Goal: Task Accomplishment & Management: Complete application form

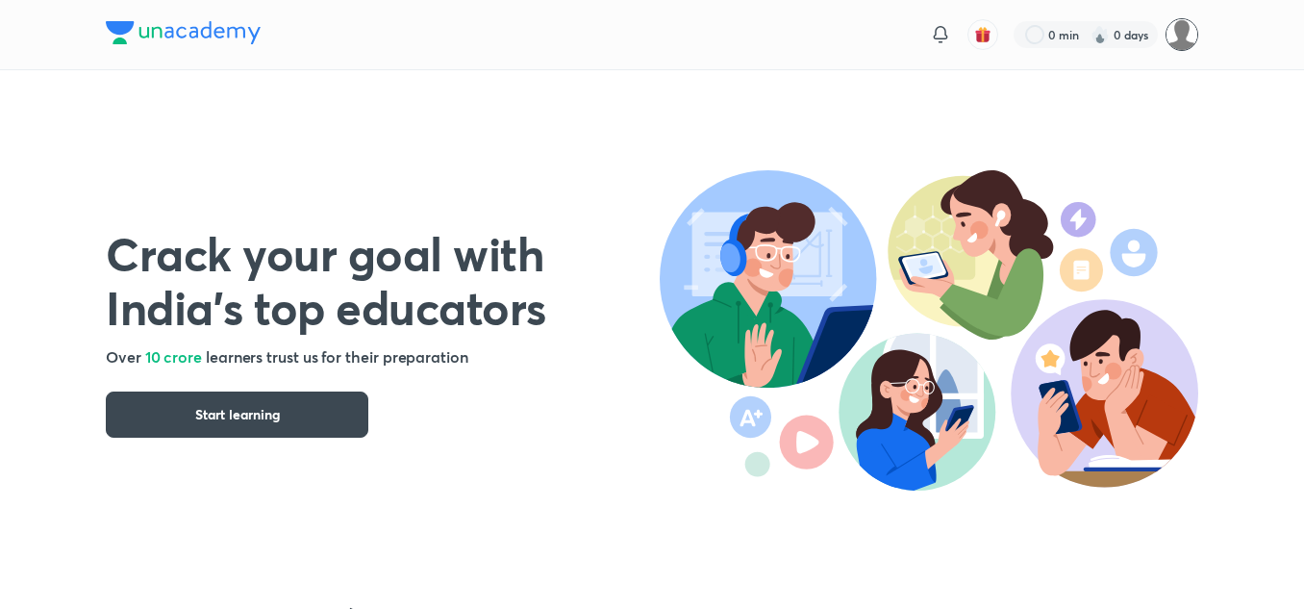
click at [1180, 38] on img at bounding box center [1182, 34] width 33 height 33
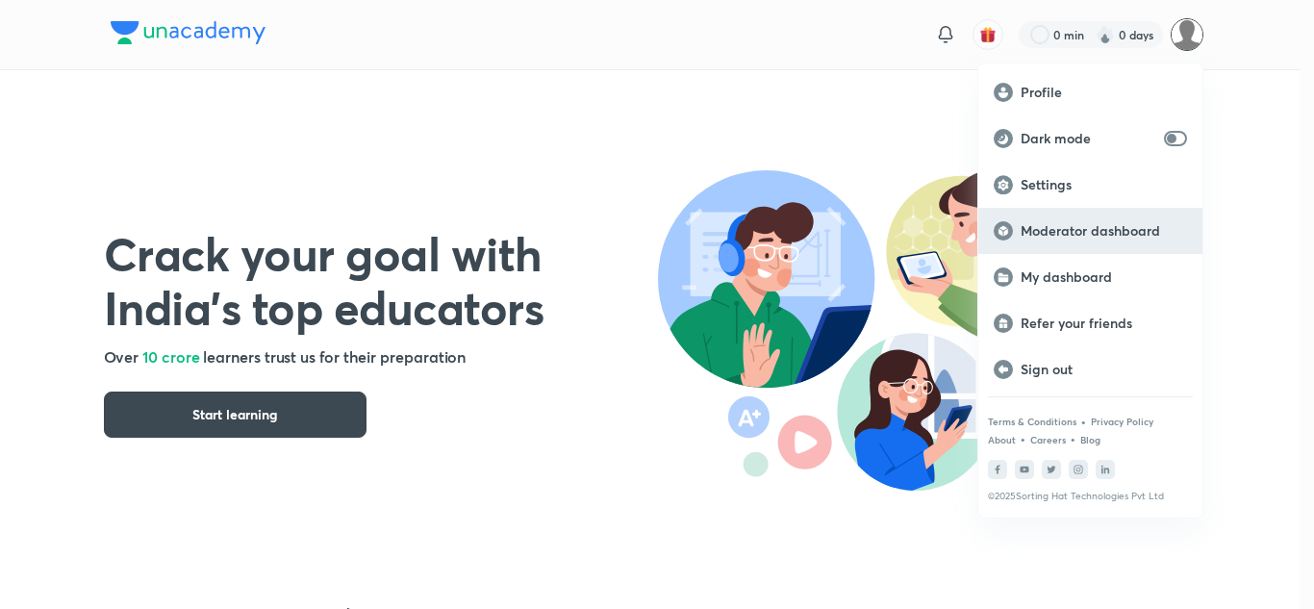
click at [1068, 228] on p "Moderator dashboard" at bounding box center [1103, 230] width 166 height 17
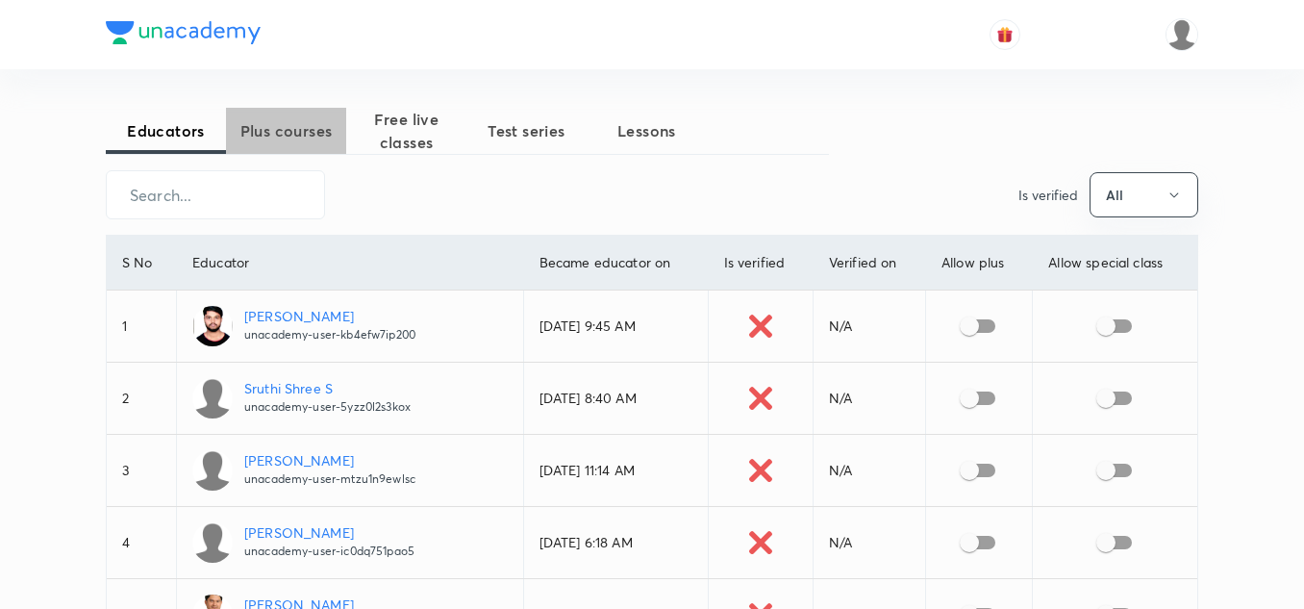
click at [300, 129] on span "Plus courses" at bounding box center [286, 130] width 120 height 23
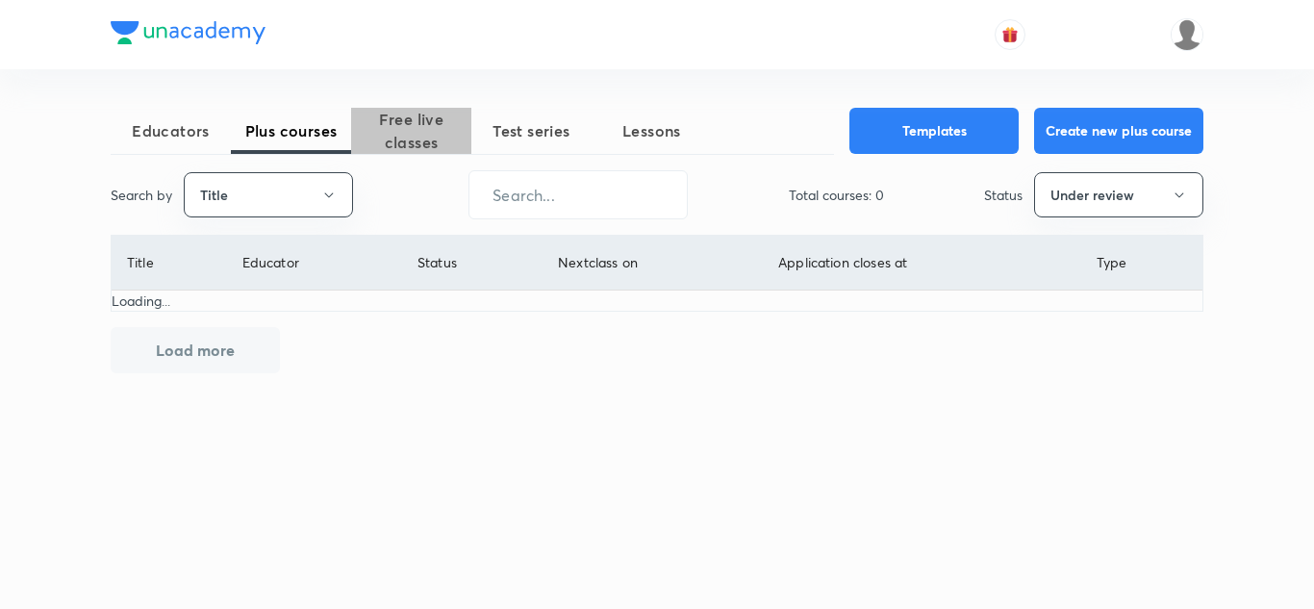
click at [408, 125] on span "Free live classes" at bounding box center [411, 131] width 120 height 46
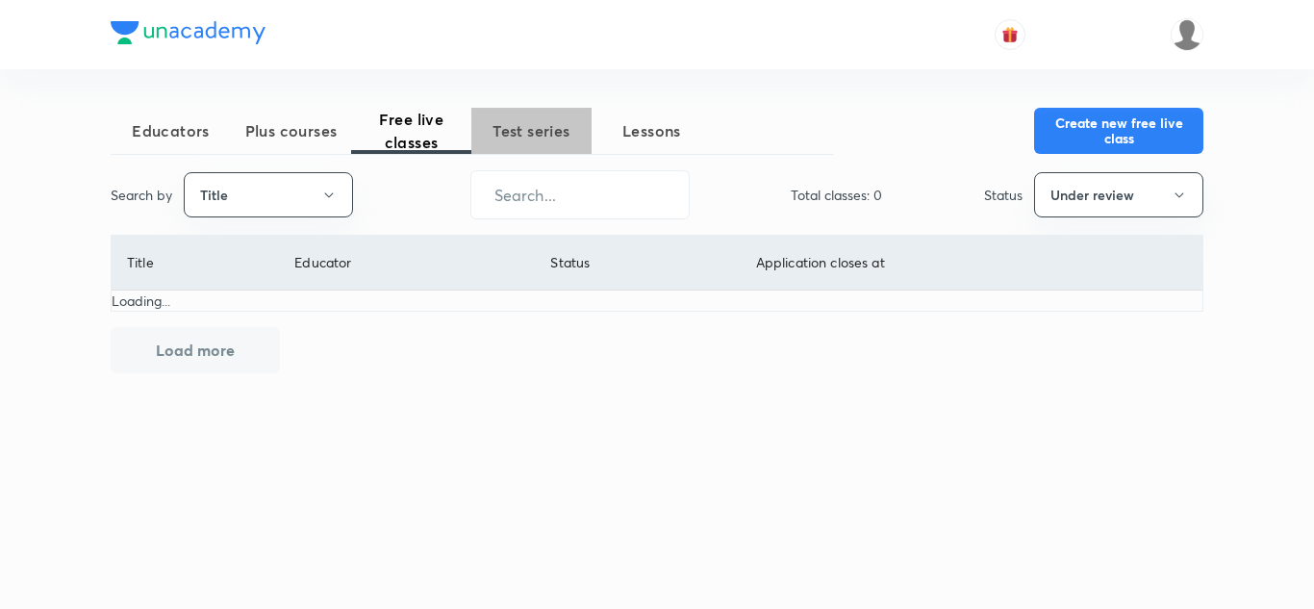
click at [526, 127] on span "Test series" at bounding box center [531, 130] width 120 height 23
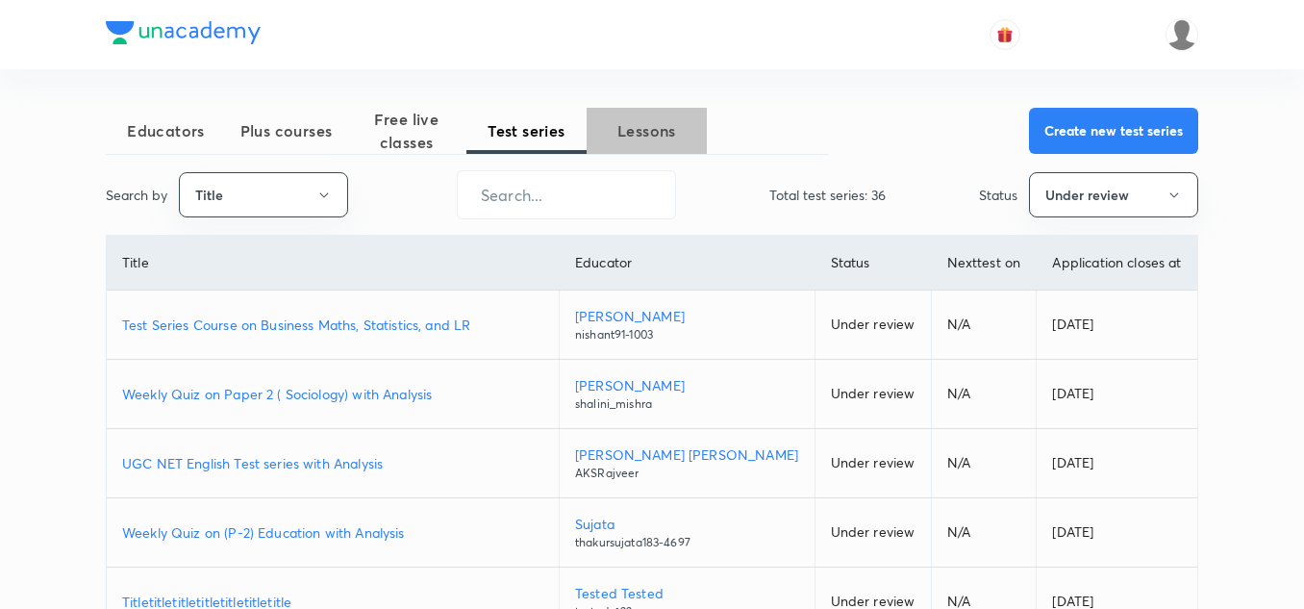
click at [640, 129] on span "Lessons" at bounding box center [647, 130] width 120 height 23
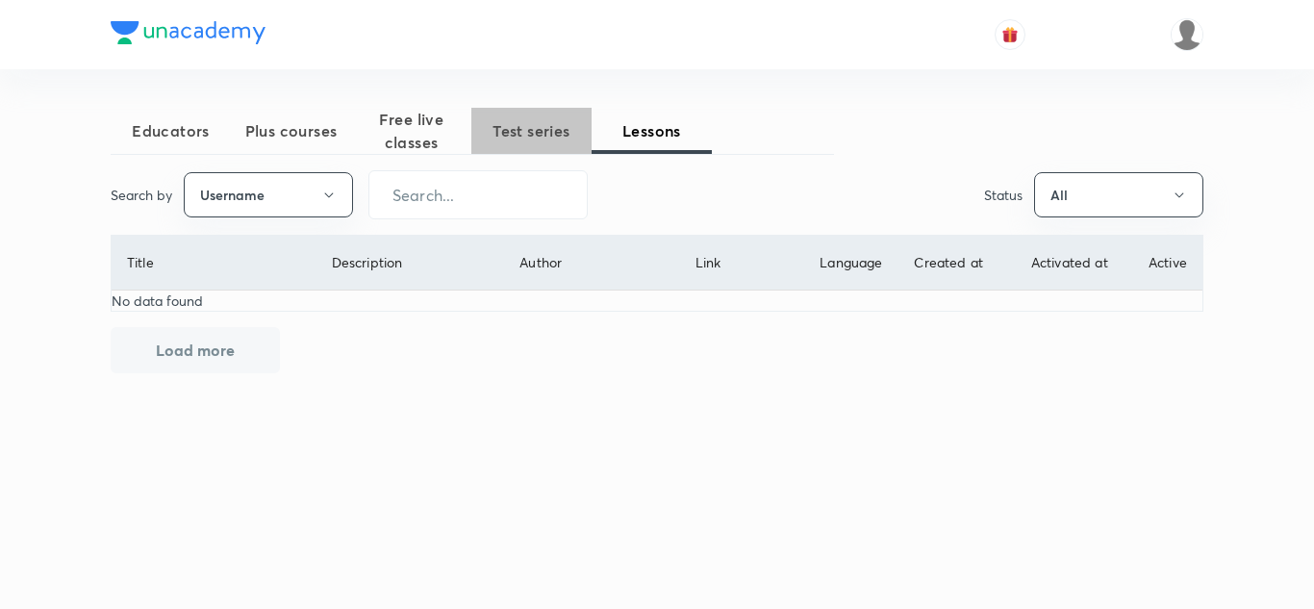
click at [529, 127] on span "Test series" at bounding box center [531, 130] width 120 height 23
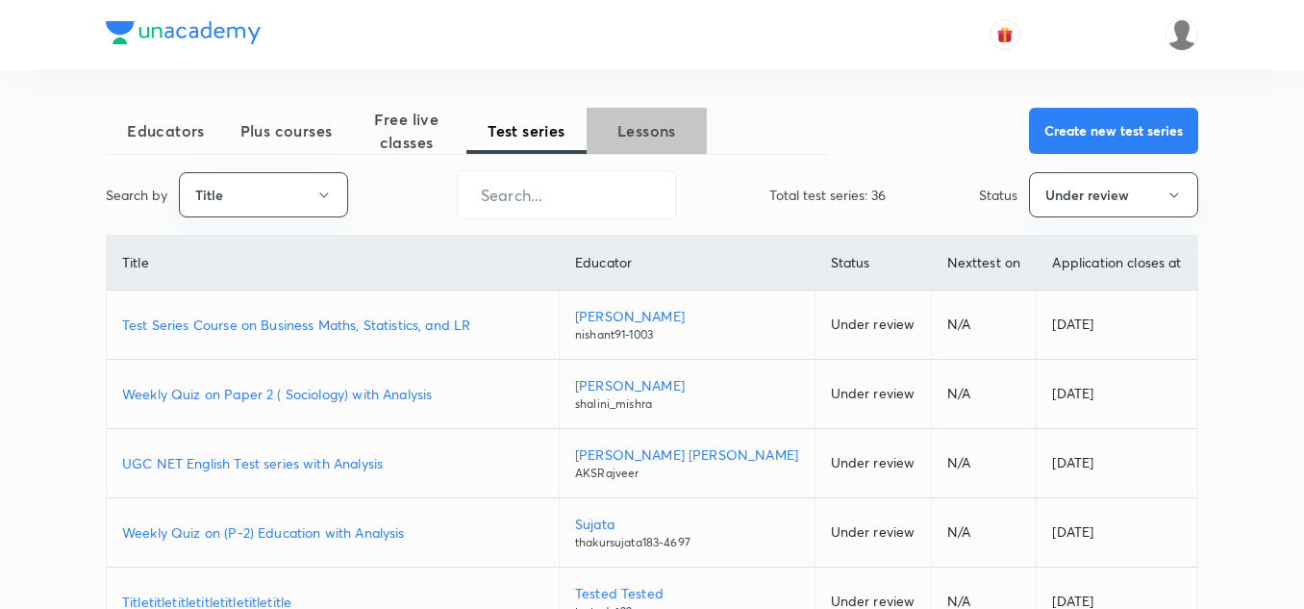
click at [637, 129] on span "Lessons" at bounding box center [647, 130] width 120 height 23
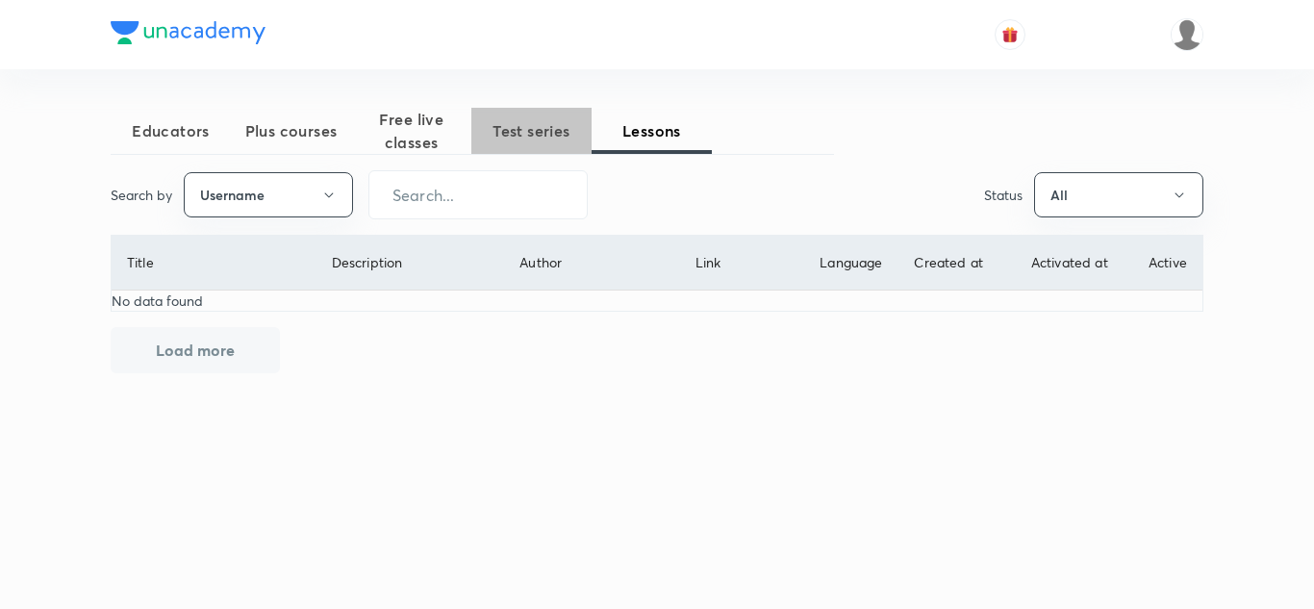
click at [541, 127] on span "Test series" at bounding box center [531, 130] width 120 height 23
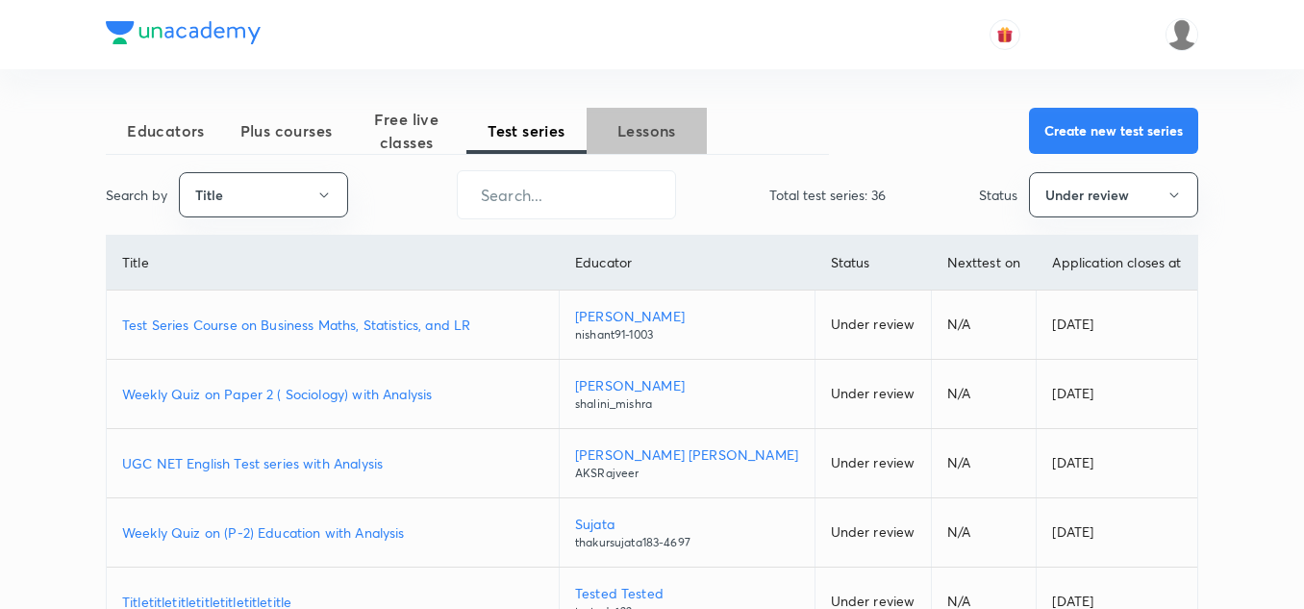
click at [626, 138] on span "Lessons" at bounding box center [647, 130] width 120 height 23
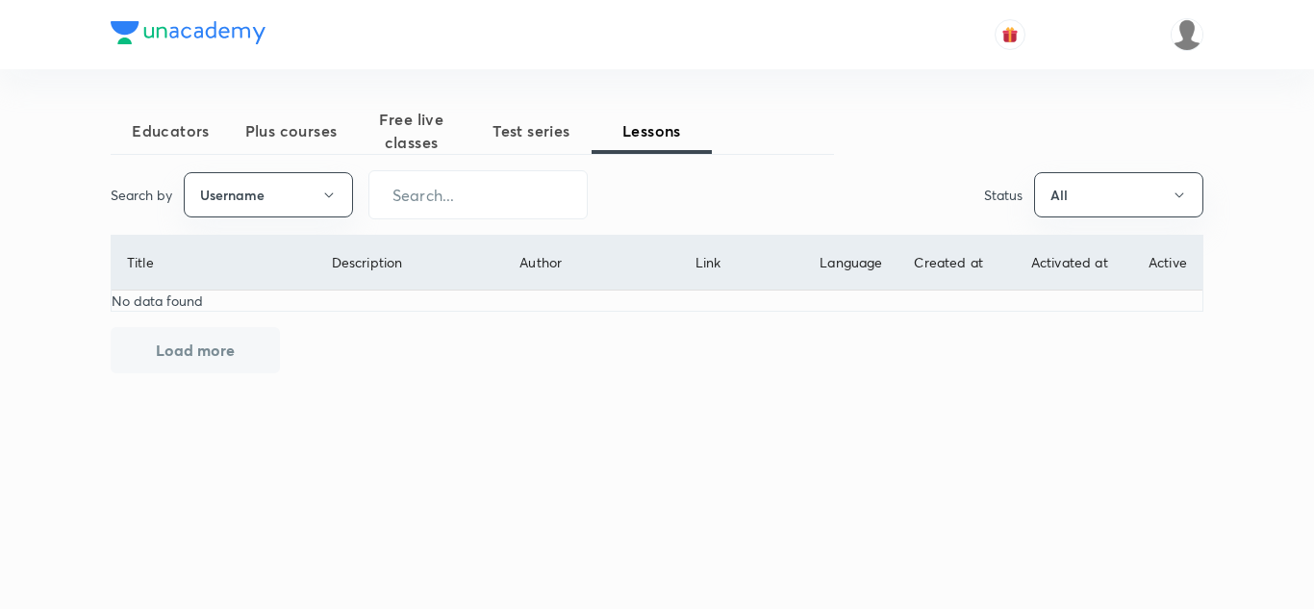
click at [520, 131] on span "Test series" at bounding box center [531, 130] width 120 height 23
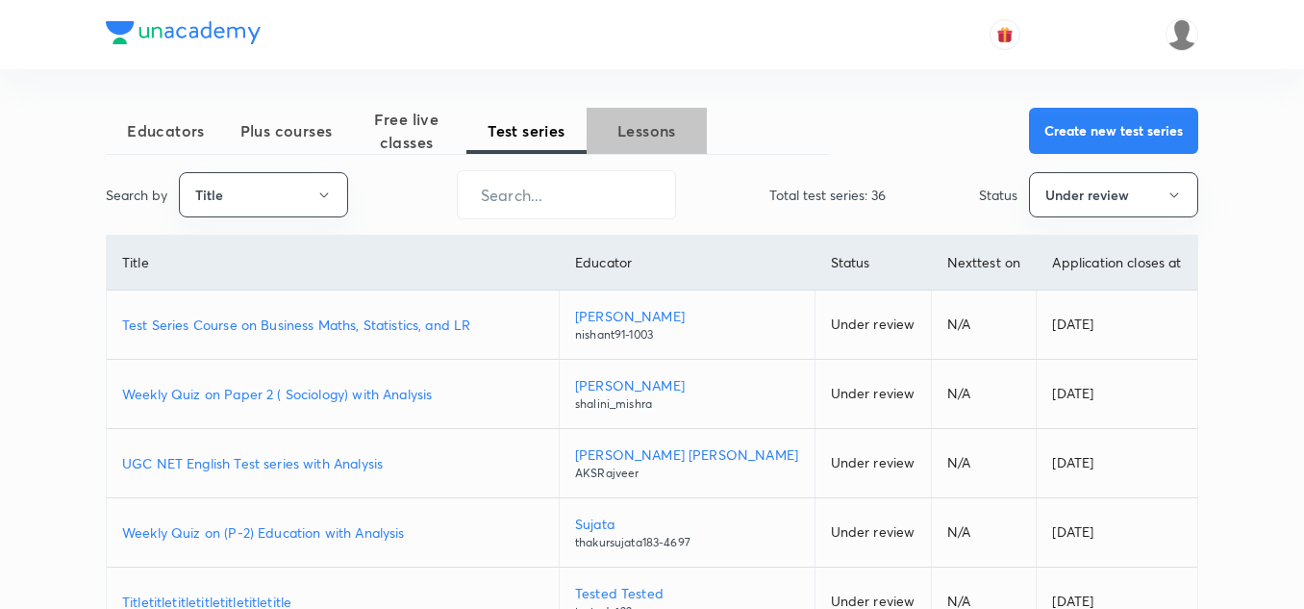
click at [625, 126] on span "Lessons" at bounding box center [647, 130] width 120 height 23
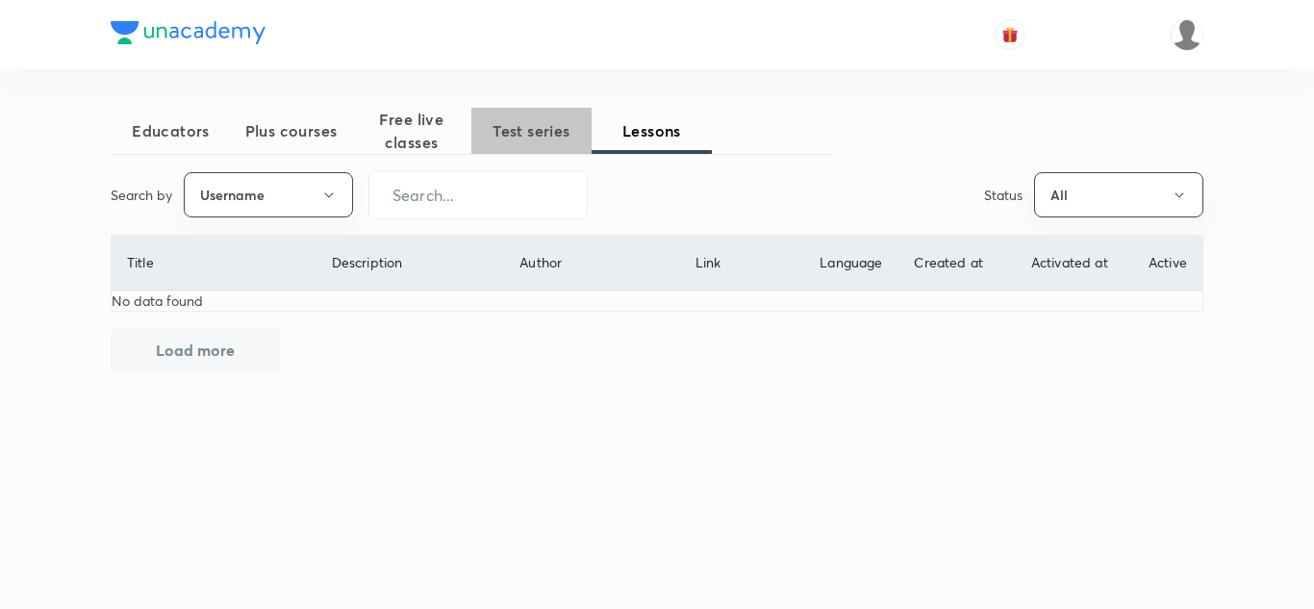
click at [519, 123] on span "Test series" at bounding box center [531, 130] width 120 height 23
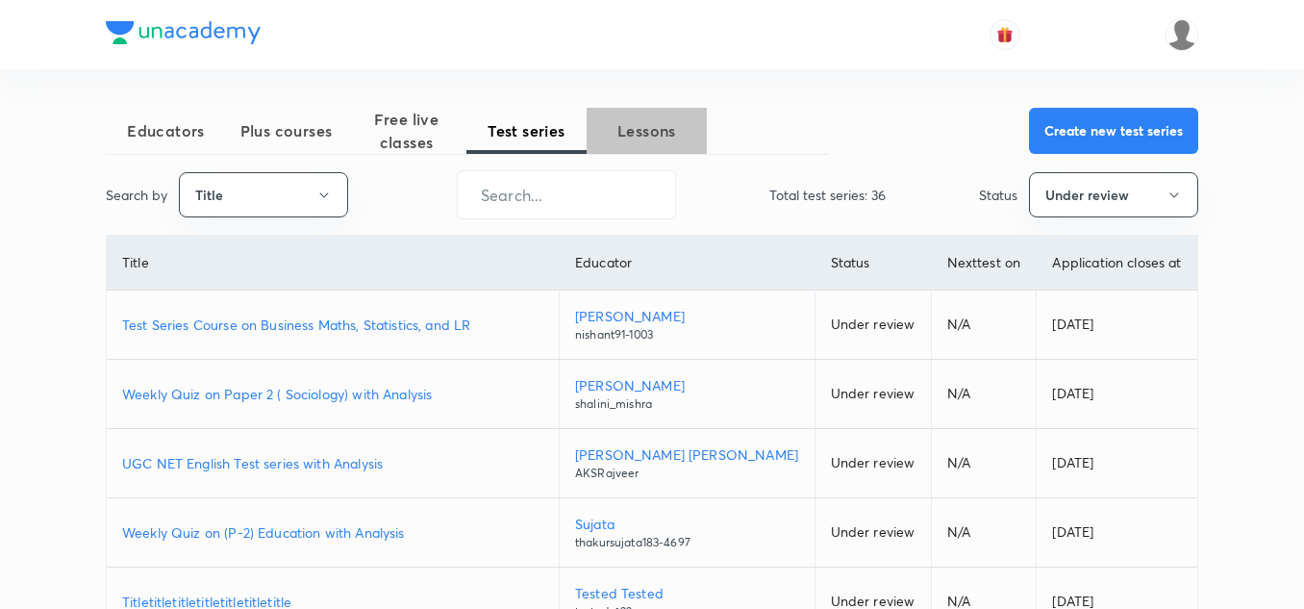
click at [640, 140] on span "Lessons" at bounding box center [647, 130] width 120 height 23
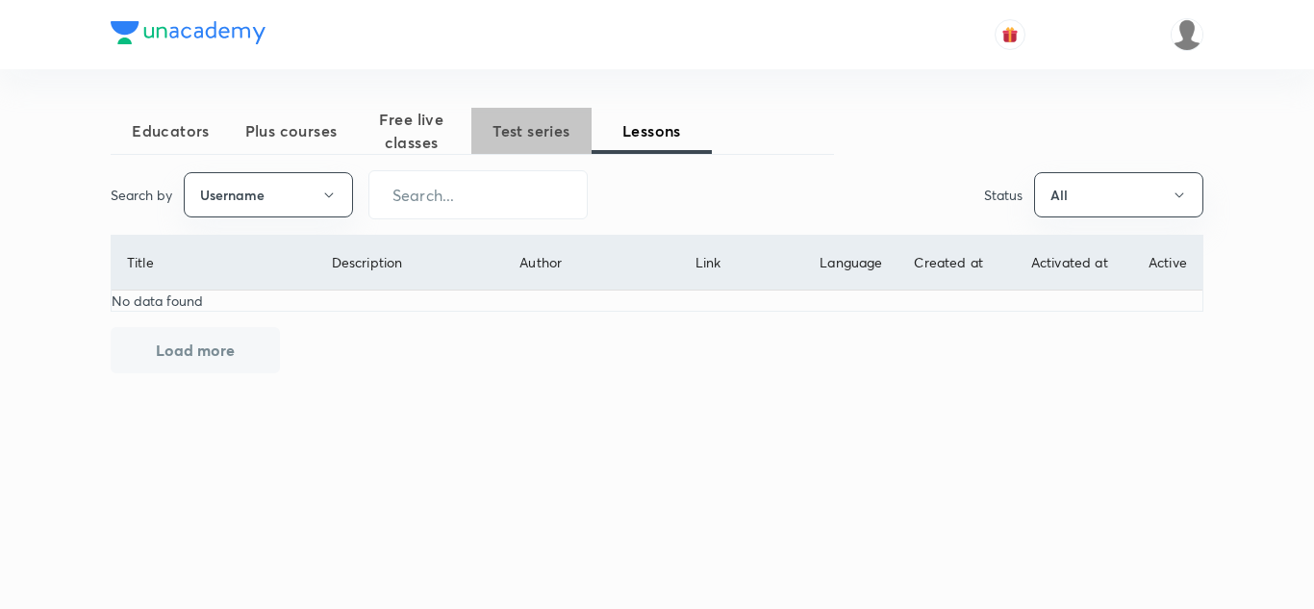
click at [522, 134] on span "Test series" at bounding box center [531, 130] width 120 height 23
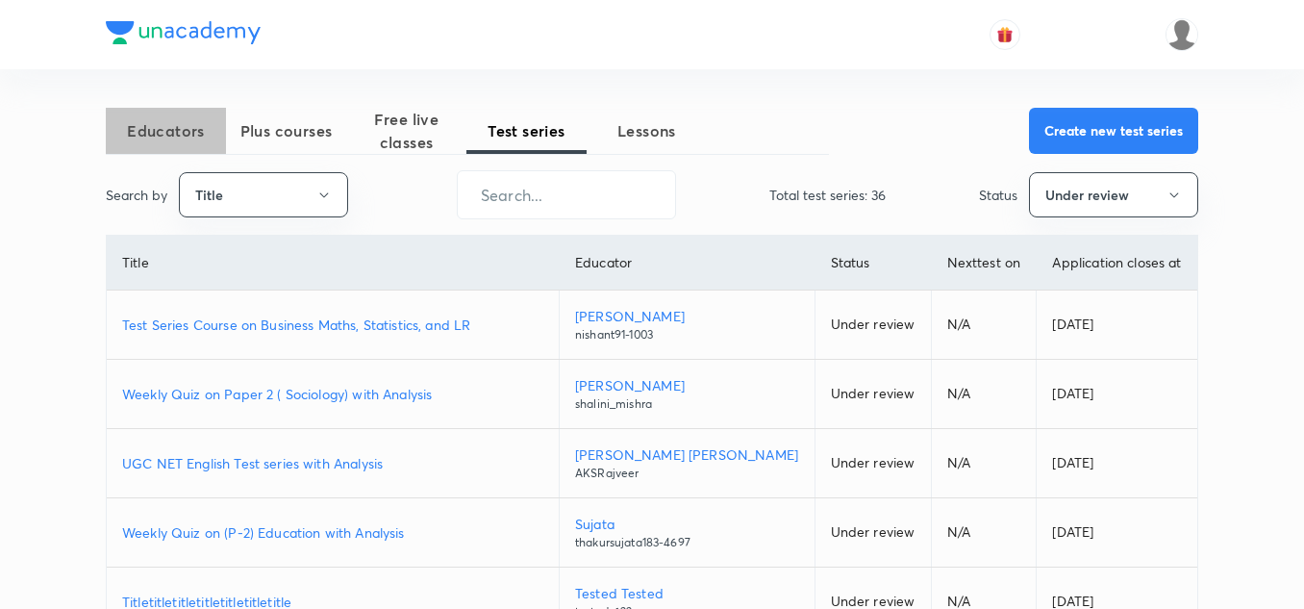
click at [155, 119] on span "Educators" at bounding box center [166, 130] width 120 height 23
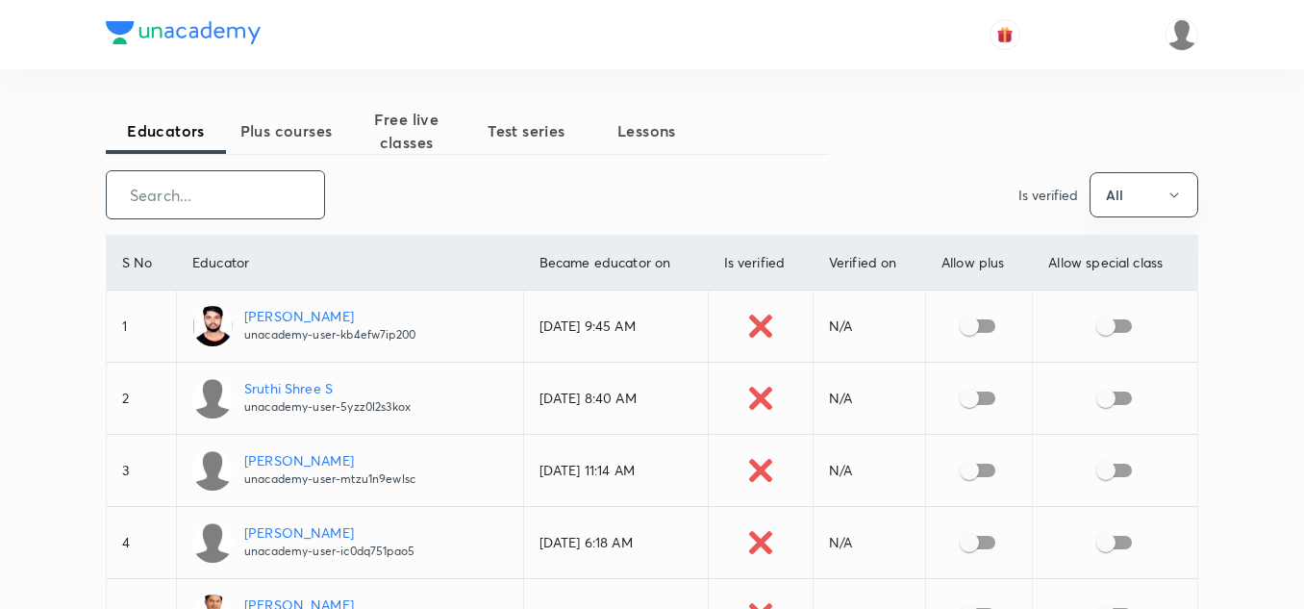
click at [187, 198] on input "text" at bounding box center [215, 194] width 217 height 49
click at [1176, 190] on icon "button" at bounding box center [1174, 195] width 15 height 15
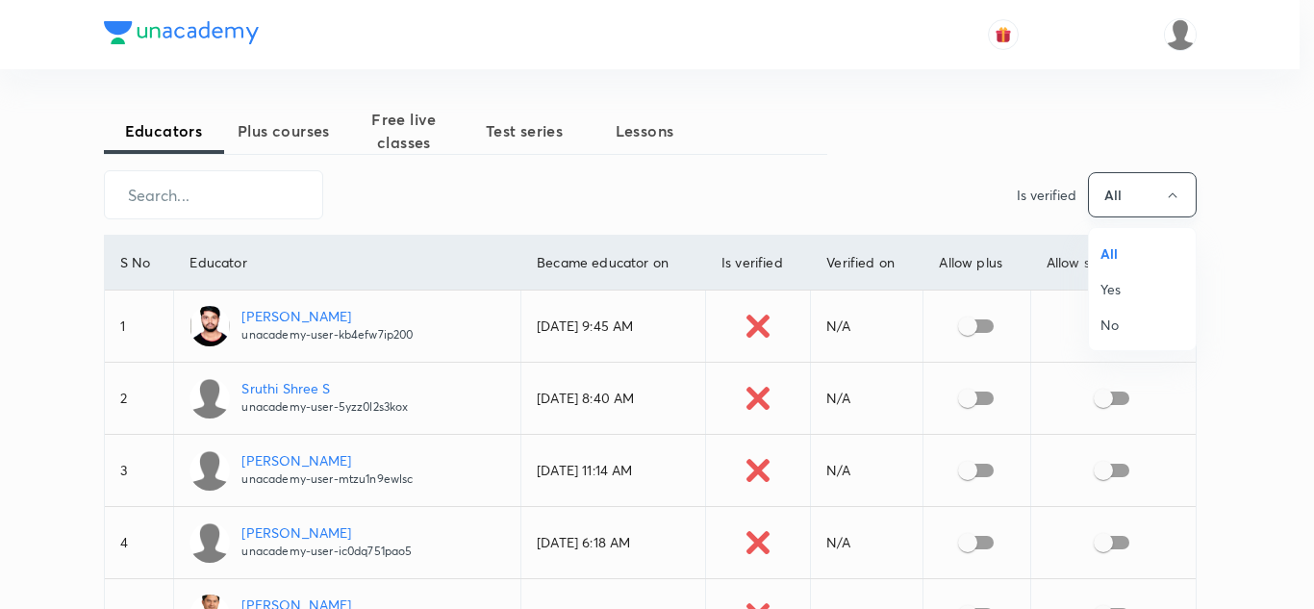
click at [1176, 190] on div at bounding box center [657, 304] width 1314 height 609
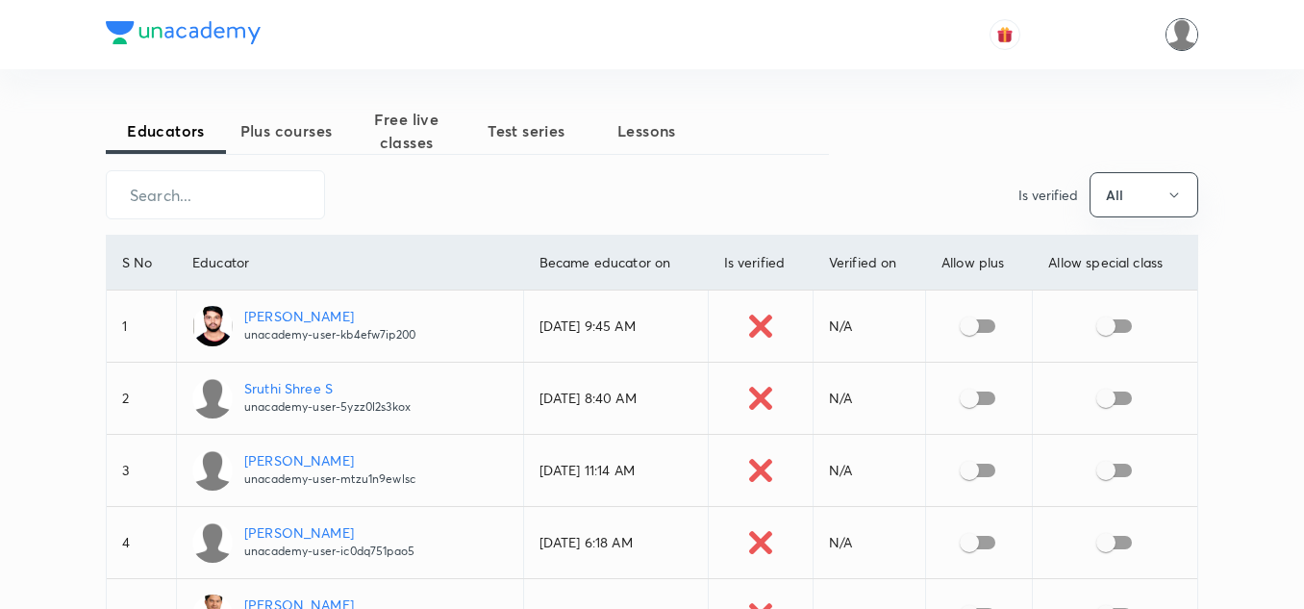
click at [1178, 25] on img at bounding box center [1182, 34] width 33 height 33
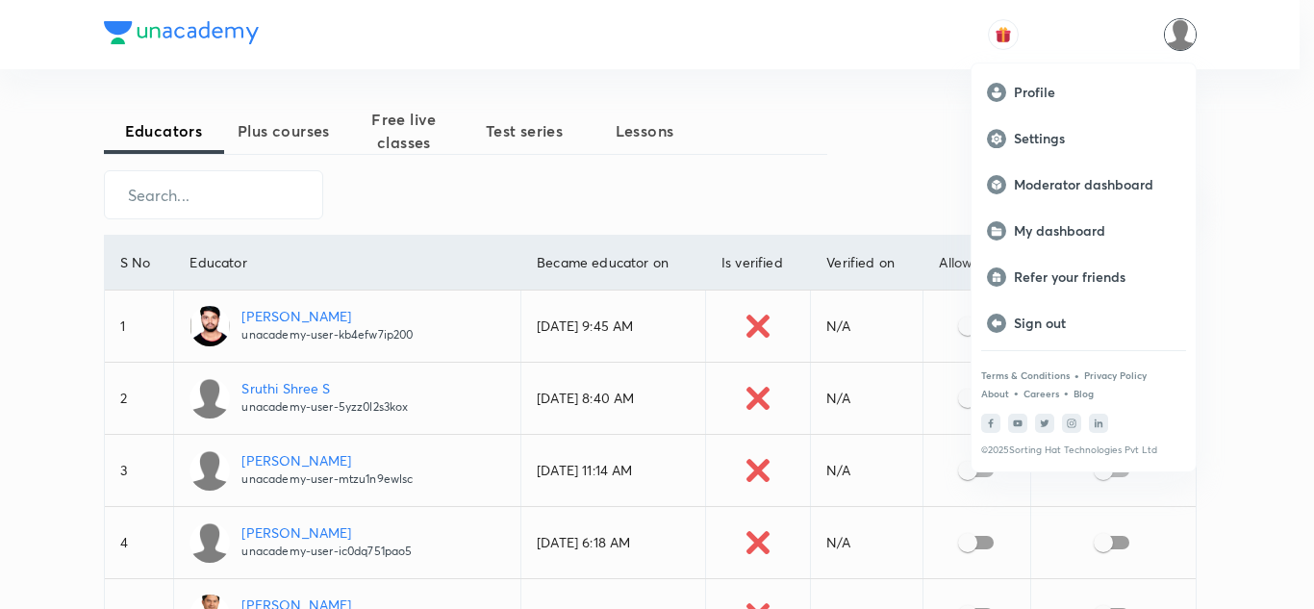
click at [1274, 201] on div at bounding box center [657, 304] width 1314 height 609
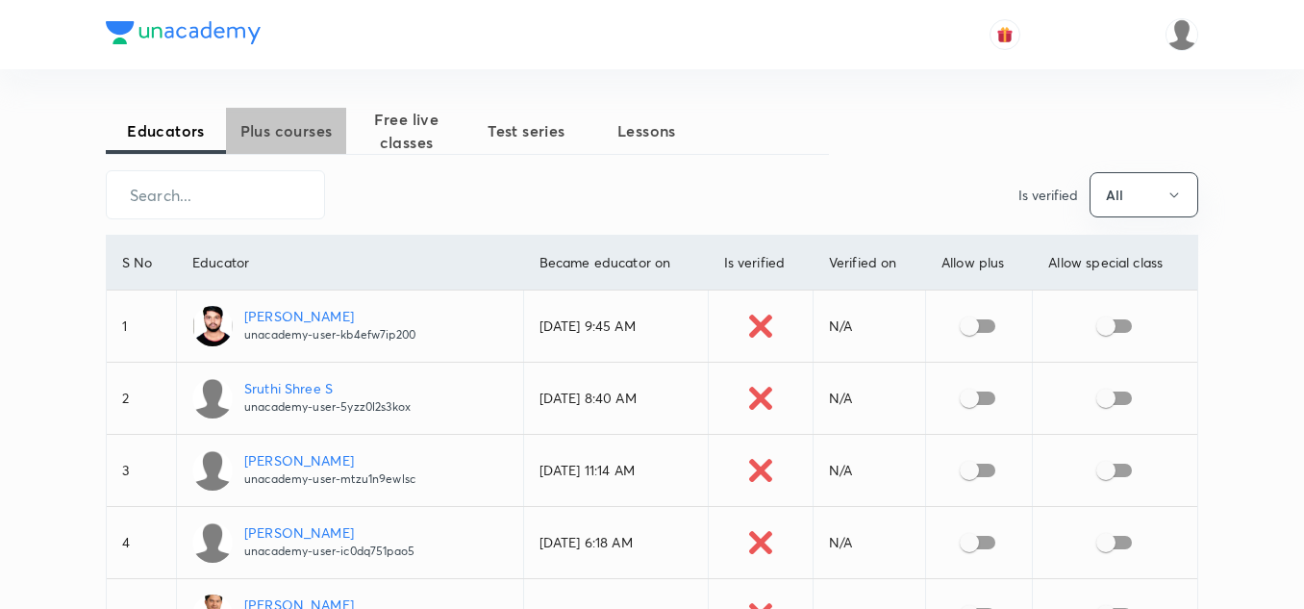
click at [295, 119] on span "Plus courses" at bounding box center [286, 130] width 120 height 23
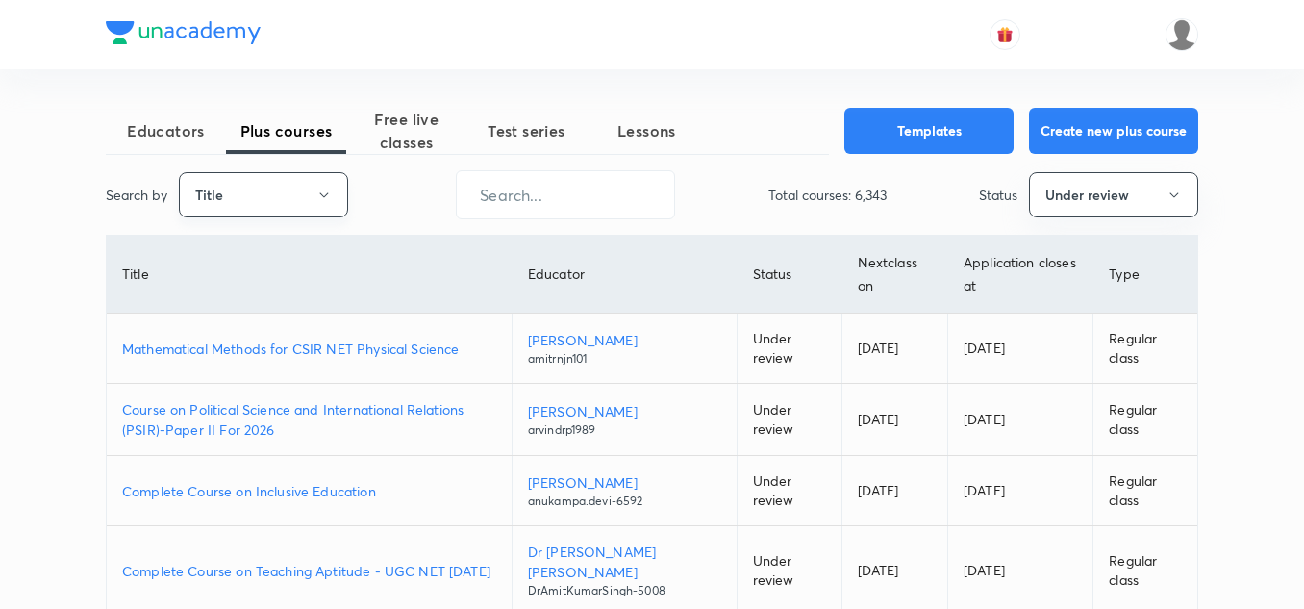
click at [323, 195] on icon "button" at bounding box center [323, 195] width 15 height 15
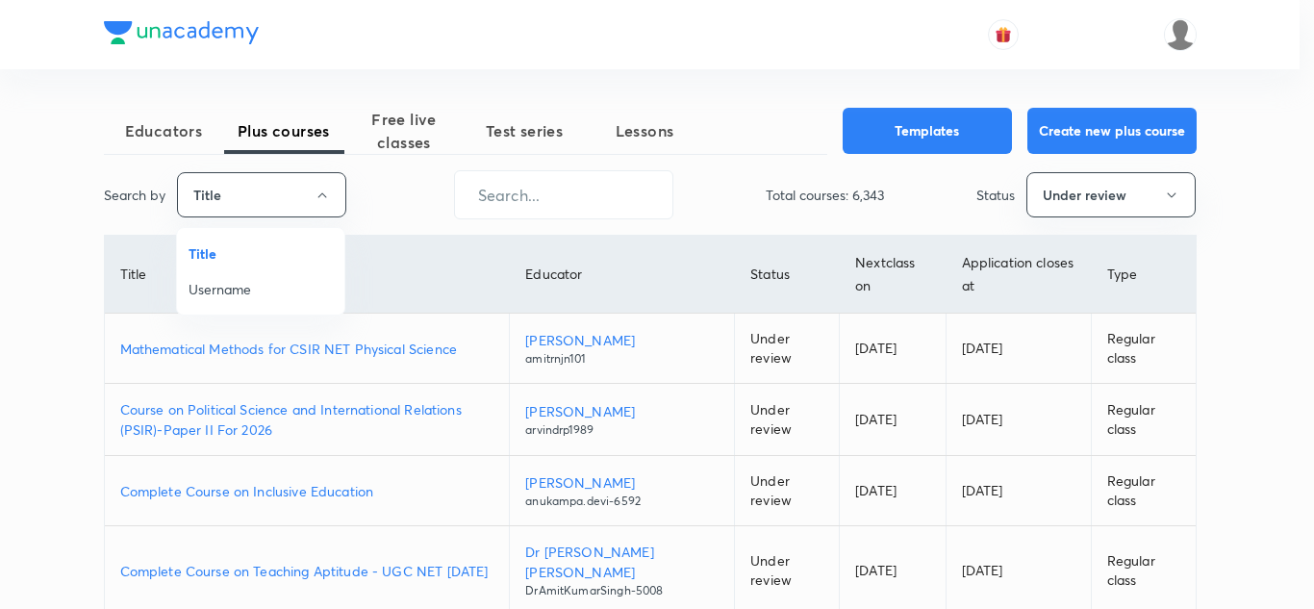
click at [324, 187] on div at bounding box center [657, 304] width 1314 height 609
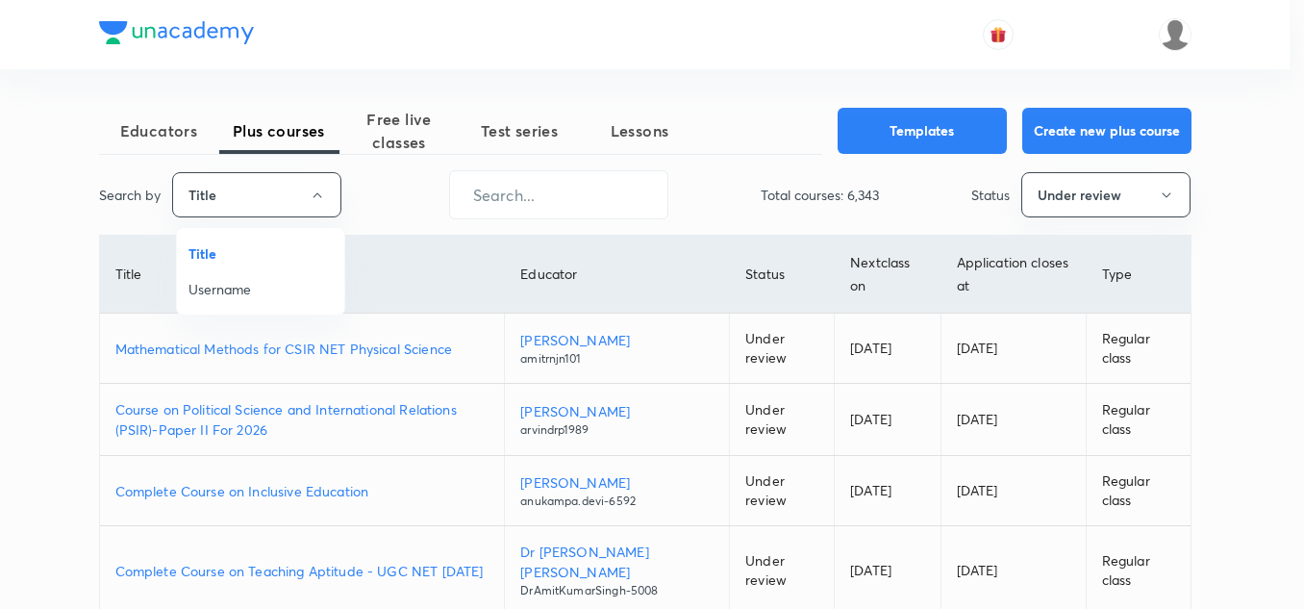
click at [324, 187] on div "Title Username" at bounding box center [652, 304] width 1304 height 609
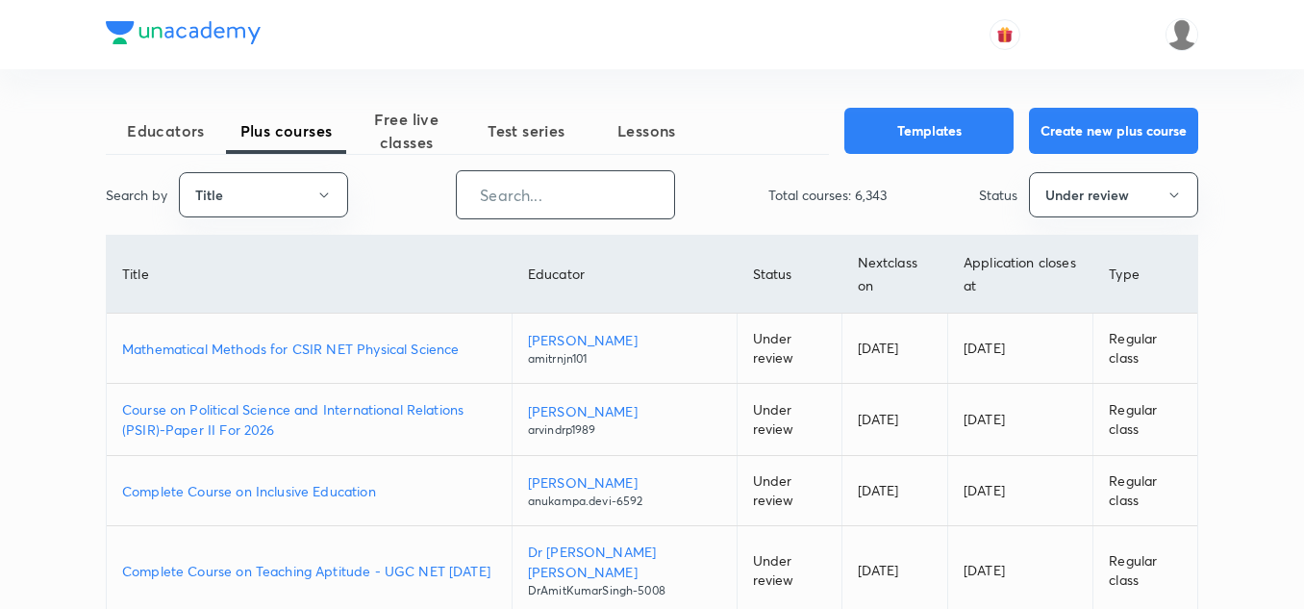
click at [562, 200] on input "text" at bounding box center [565, 194] width 217 height 49
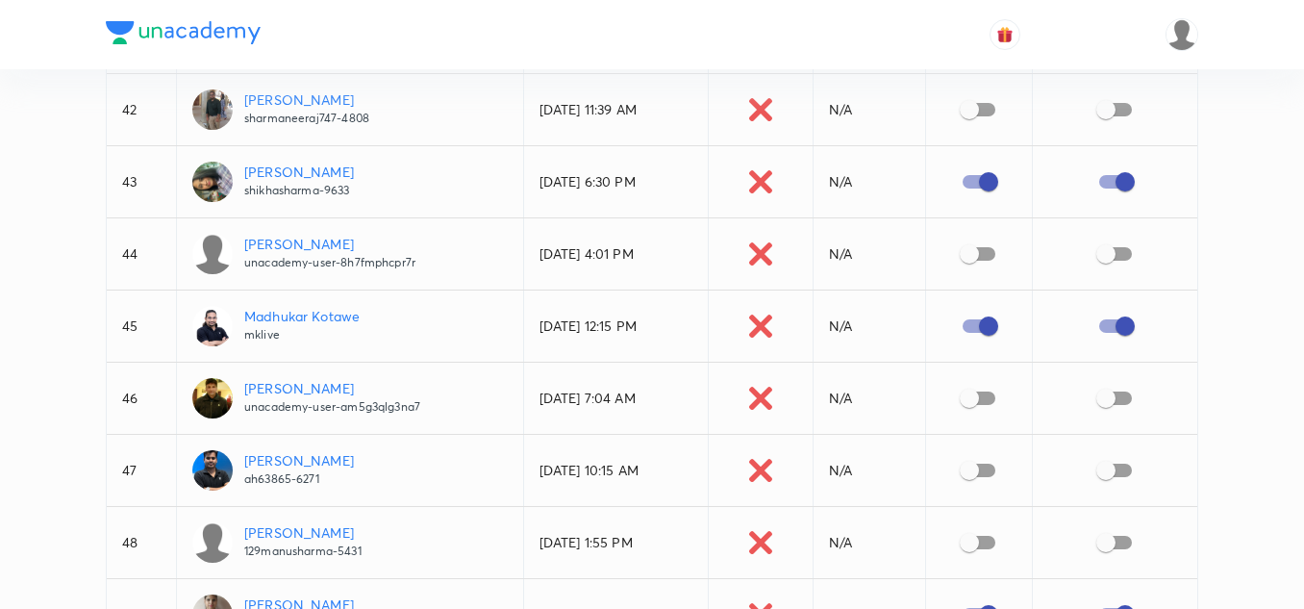
scroll to position [2789, 0]
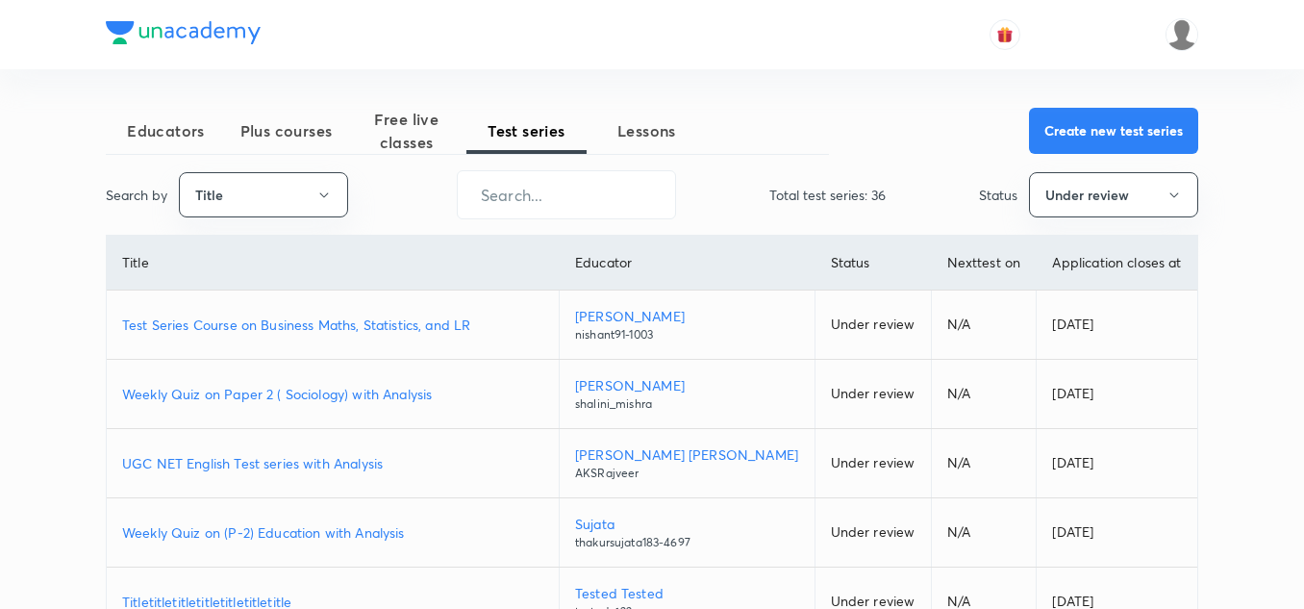
click at [842, 194] on p "Total test series: 36" at bounding box center [827, 195] width 116 height 20
click at [882, 196] on p "Total test series: 36" at bounding box center [827, 195] width 116 height 20
click at [994, 195] on p "Status" at bounding box center [998, 195] width 38 height 20
click at [979, 210] on div "Status Under review" at bounding box center [1088, 194] width 219 height 45
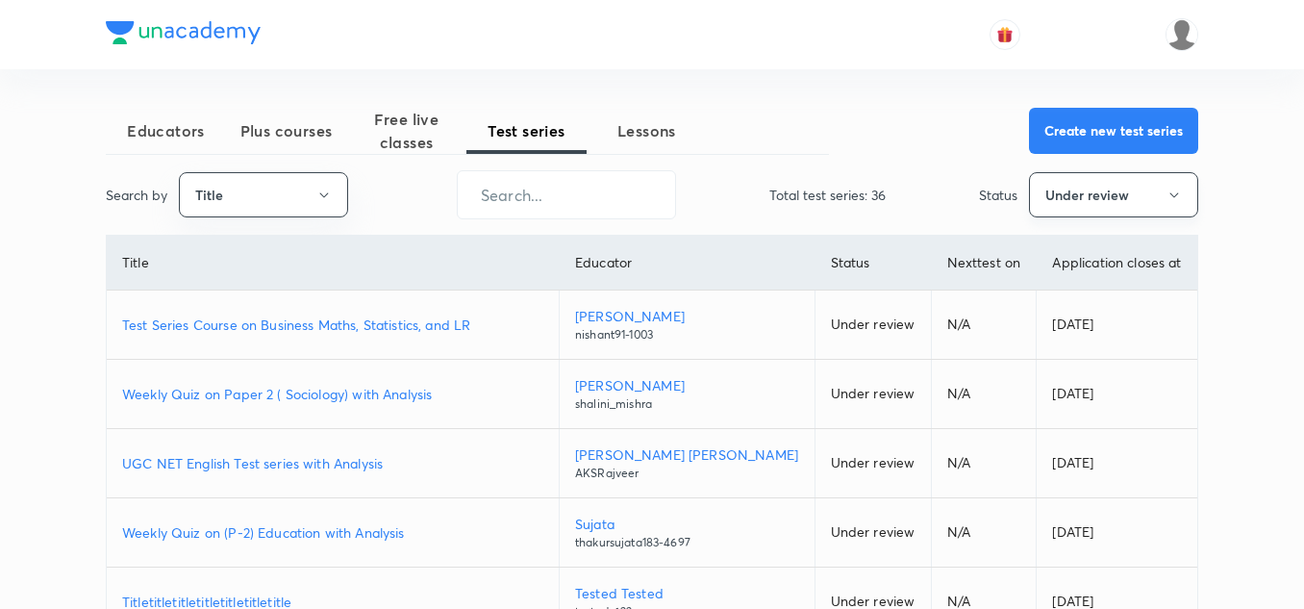
click at [1176, 190] on icon "button" at bounding box center [1174, 195] width 15 height 15
click at [1175, 190] on icon "button" at bounding box center [1174, 195] width 15 height 15
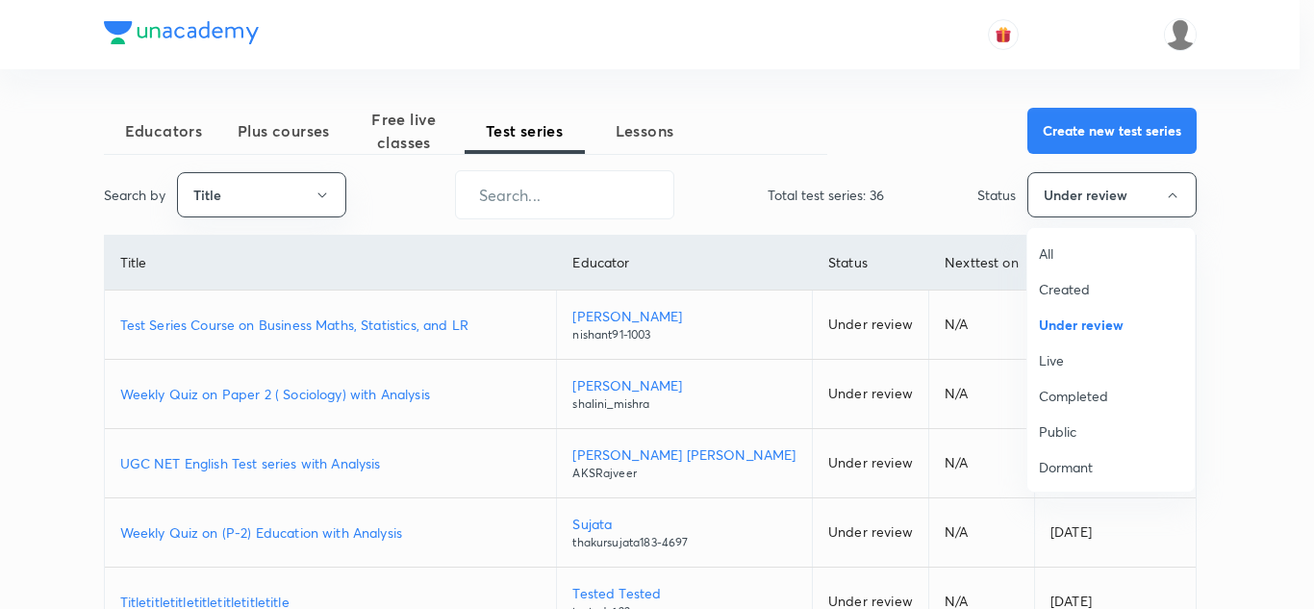
click at [1274, 208] on div at bounding box center [657, 304] width 1314 height 609
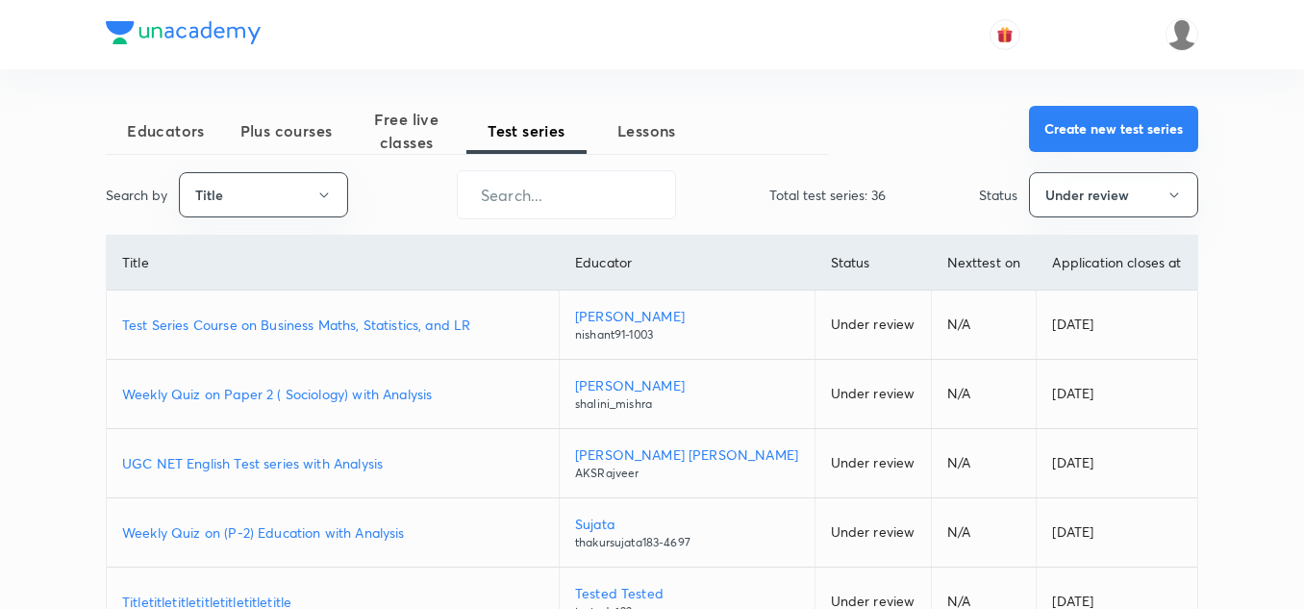
click at [1094, 143] on button "Create new test series" at bounding box center [1113, 129] width 169 height 46
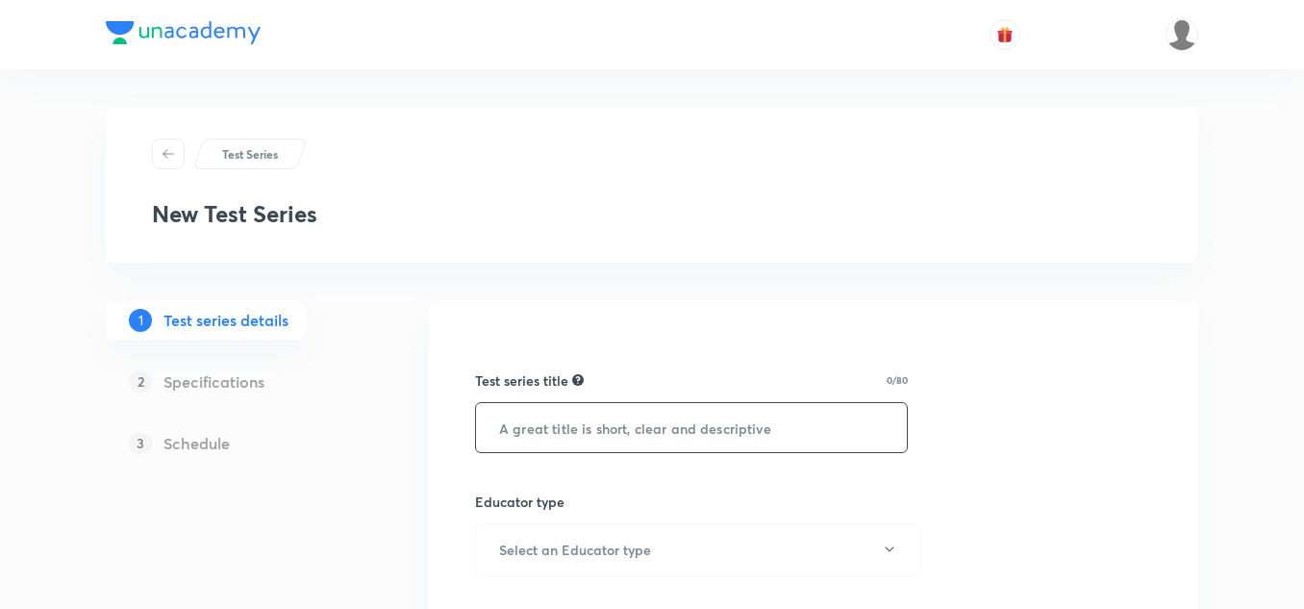
click at [533, 425] on input "text" at bounding box center [691, 427] width 431 height 49
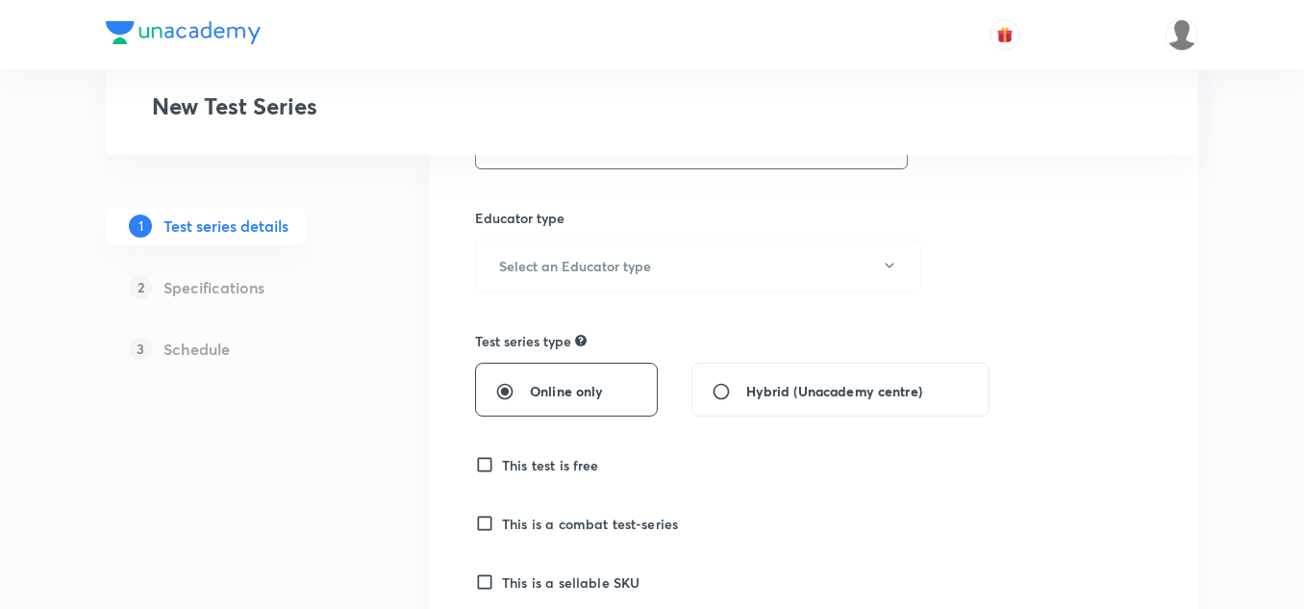
scroll to position [289, 0]
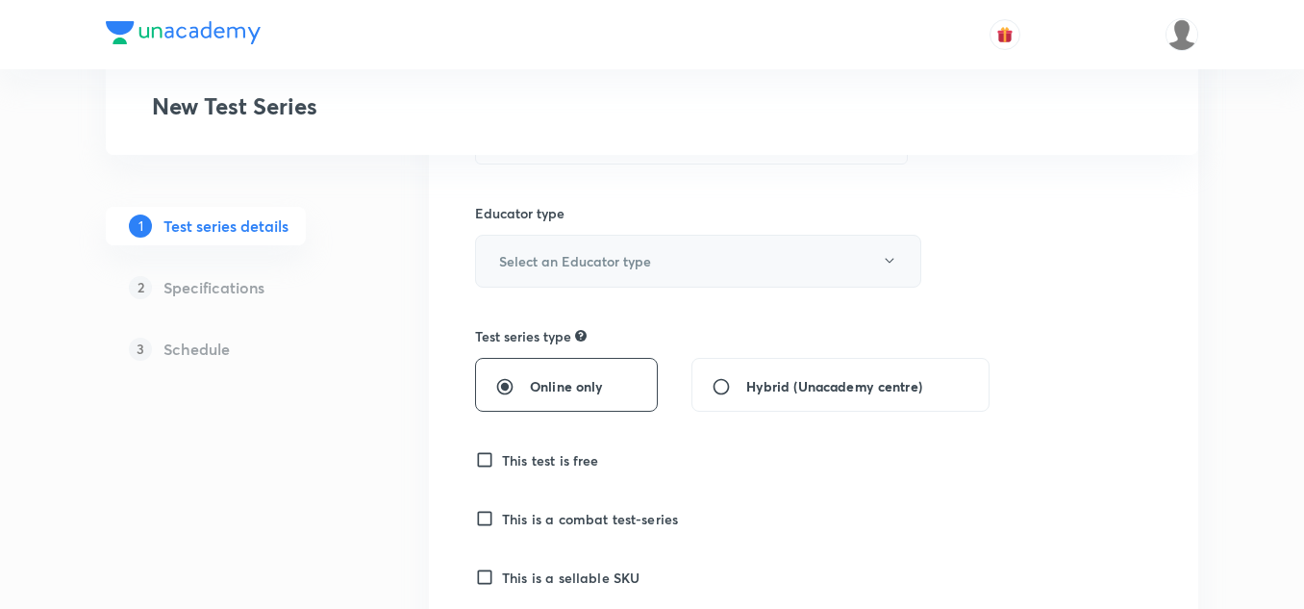
click at [564, 259] on h6 "Select an Educator type" at bounding box center [575, 261] width 152 height 20
click at [589, 268] on h6 "Select an Educator type" at bounding box center [575, 261] width 152 height 20
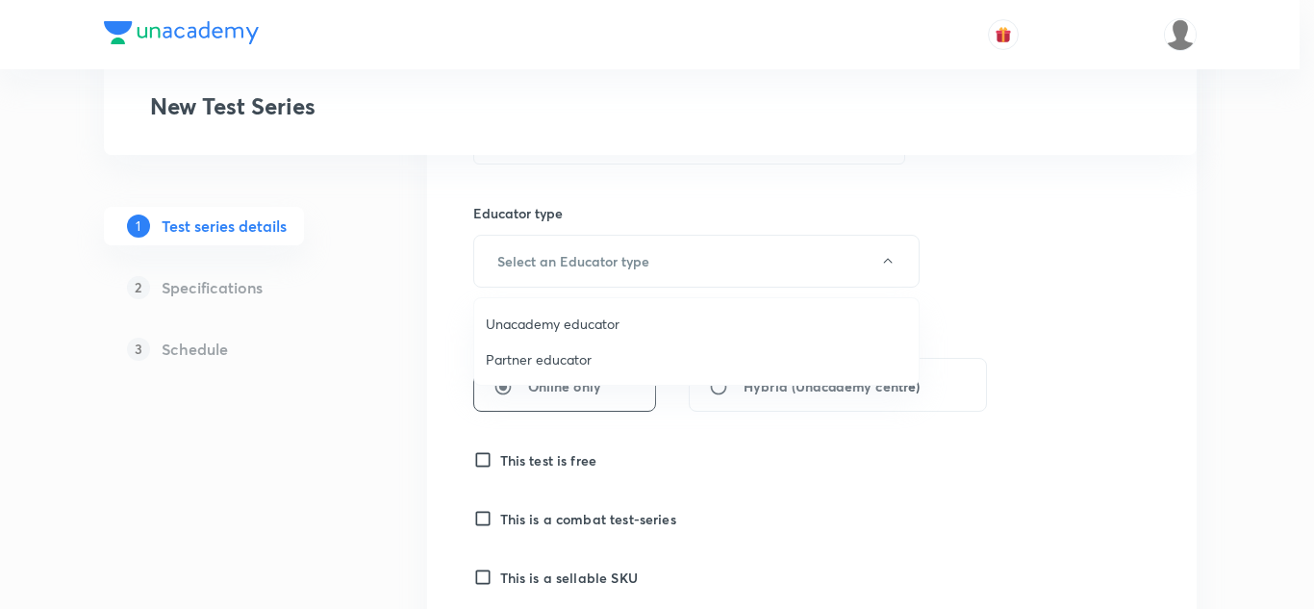
click at [591, 258] on div at bounding box center [657, 304] width 1314 height 609
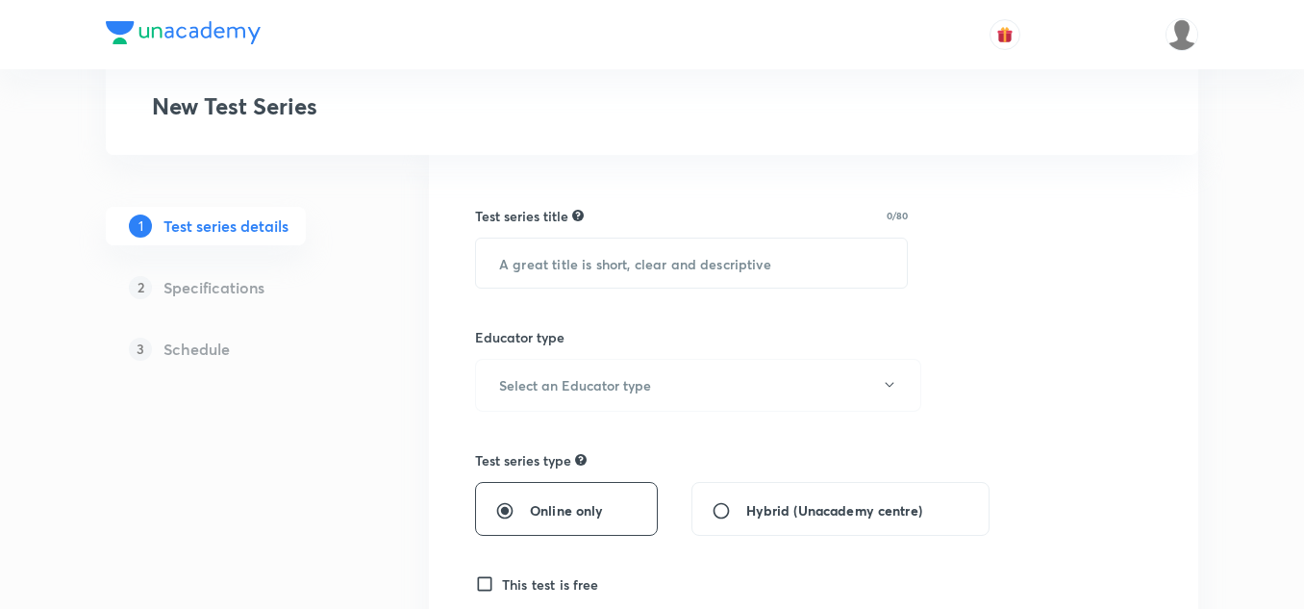
scroll to position [0, 0]
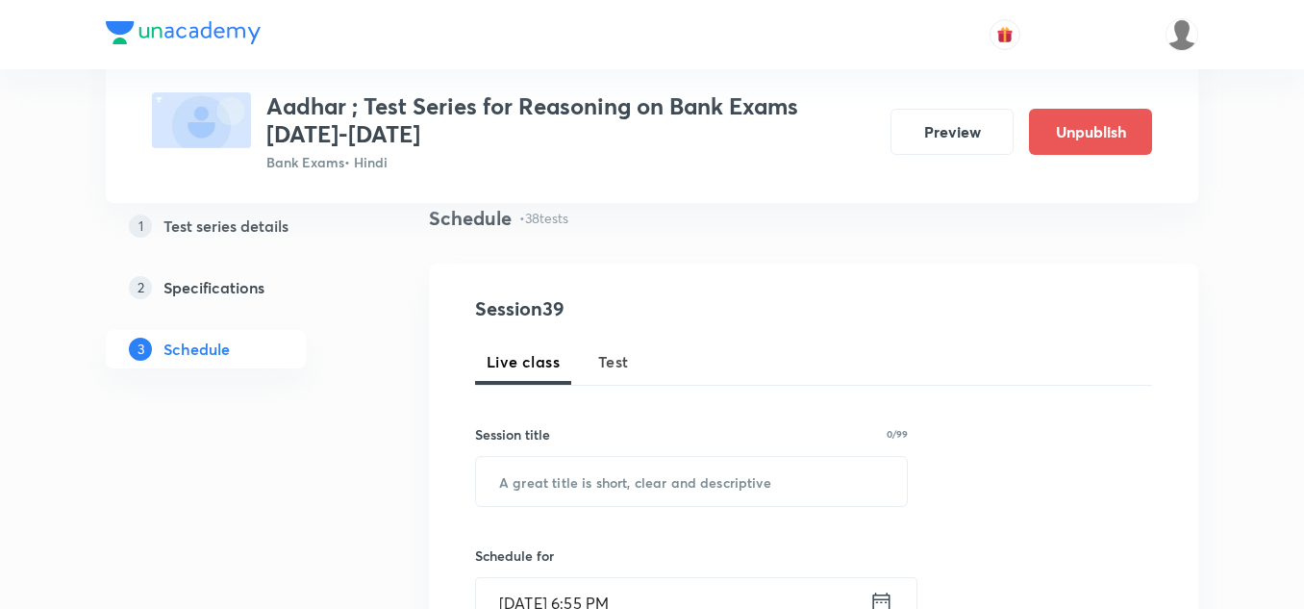
scroll to position [192, 0]
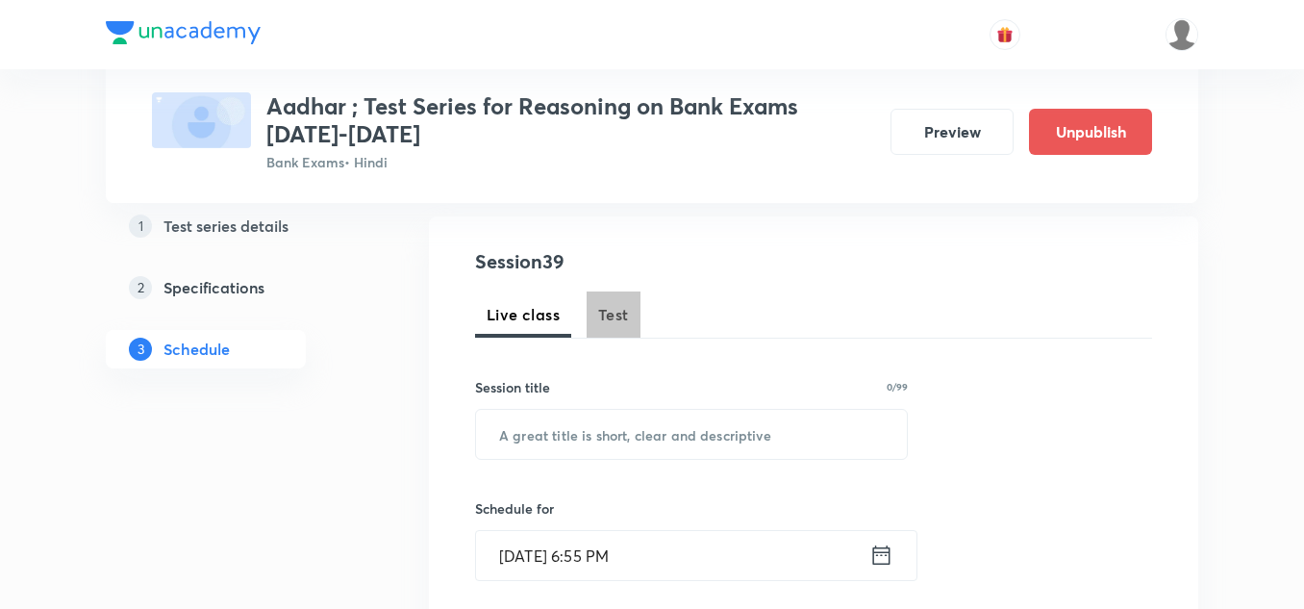
click at [621, 317] on span "Test" at bounding box center [613, 314] width 31 height 23
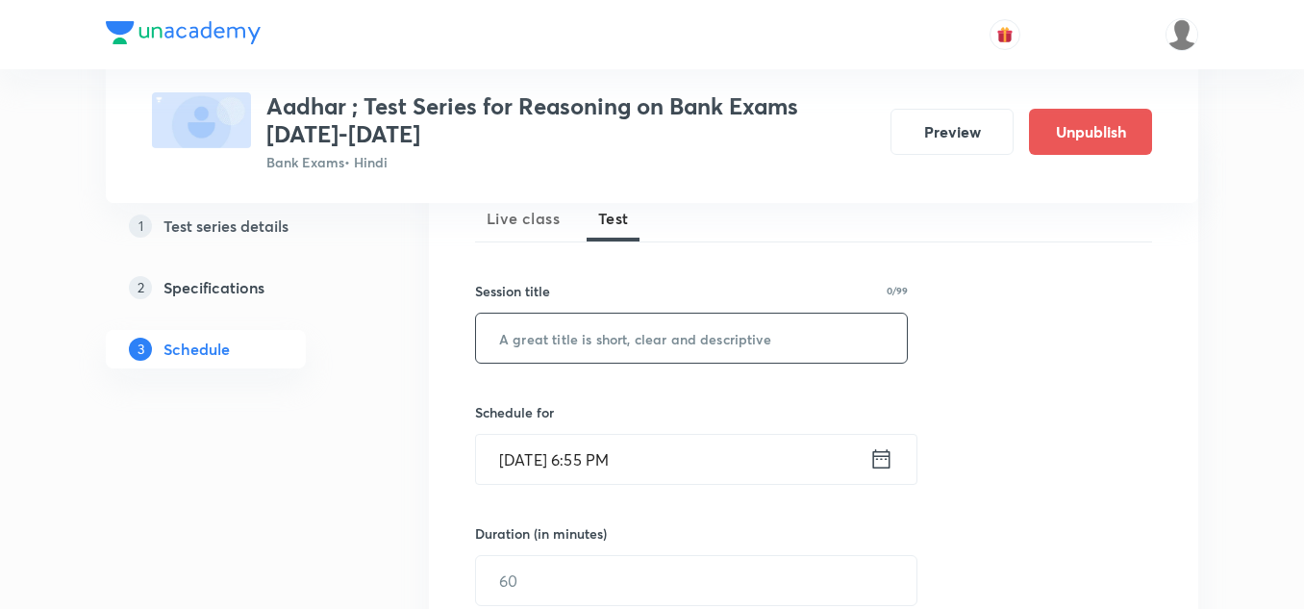
click at [564, 334] on input "text" at bounding box center [691, 338] width 431 height 49
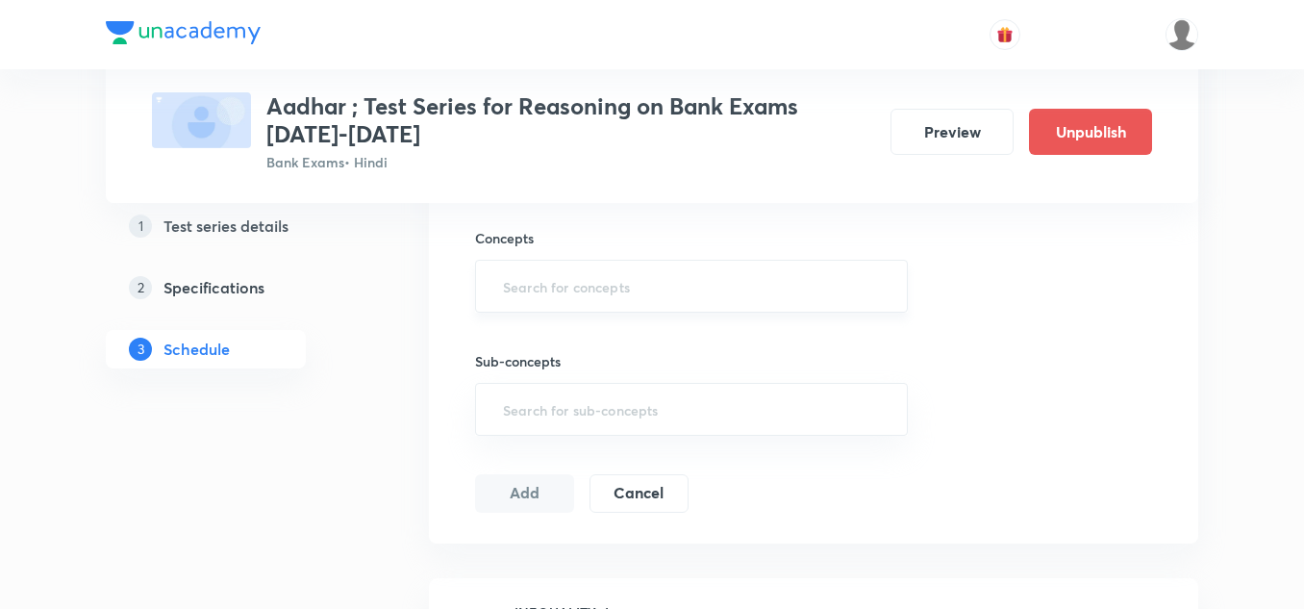
scroll to position [673, 0]
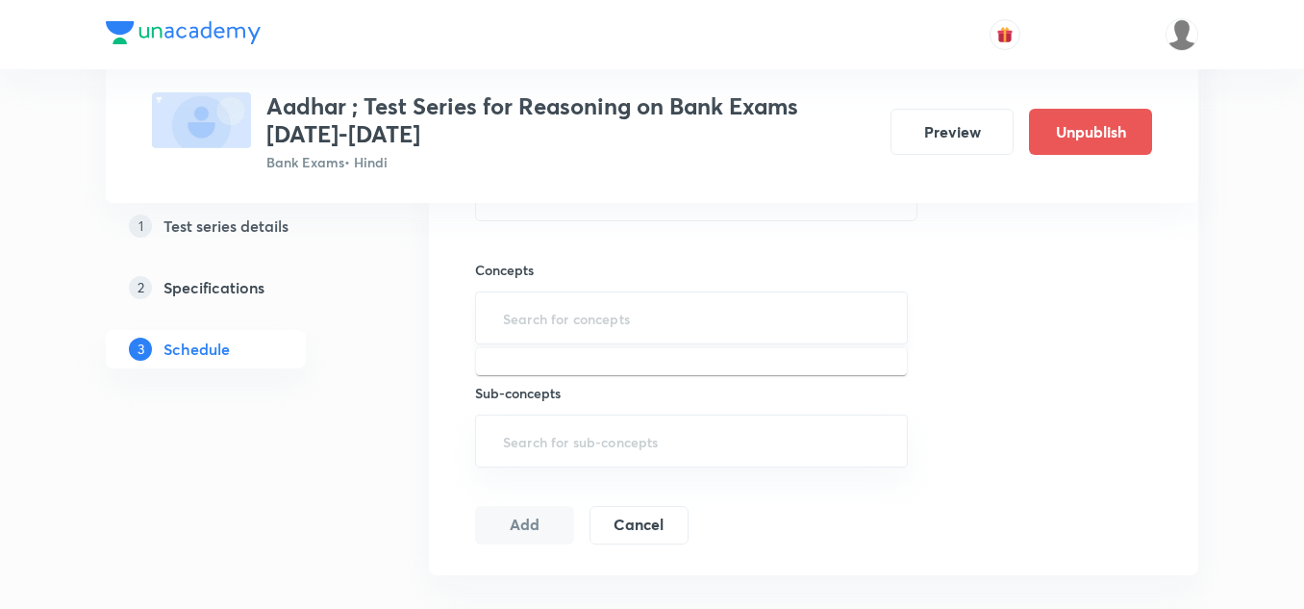
click at [537, 320] on input "text" at bounding box center [691, 318] width 385 height 36
click at [536, 321] on input "text" at bounding box center [691, 318] width 385 height 36
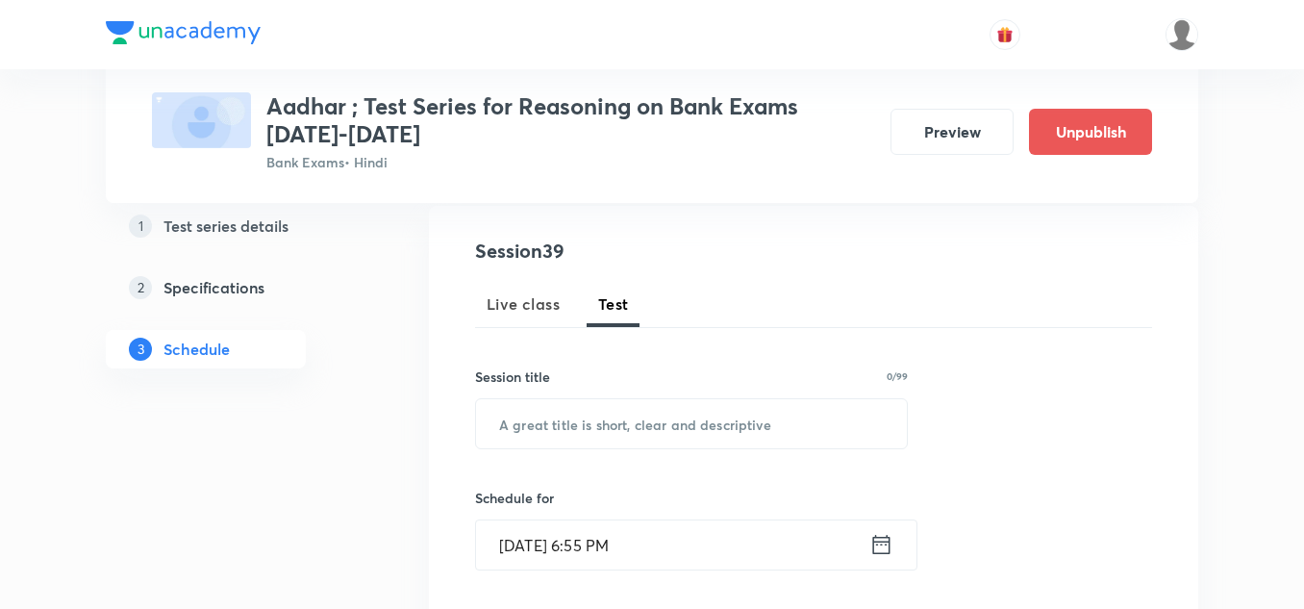
scroll to position [192, 0]
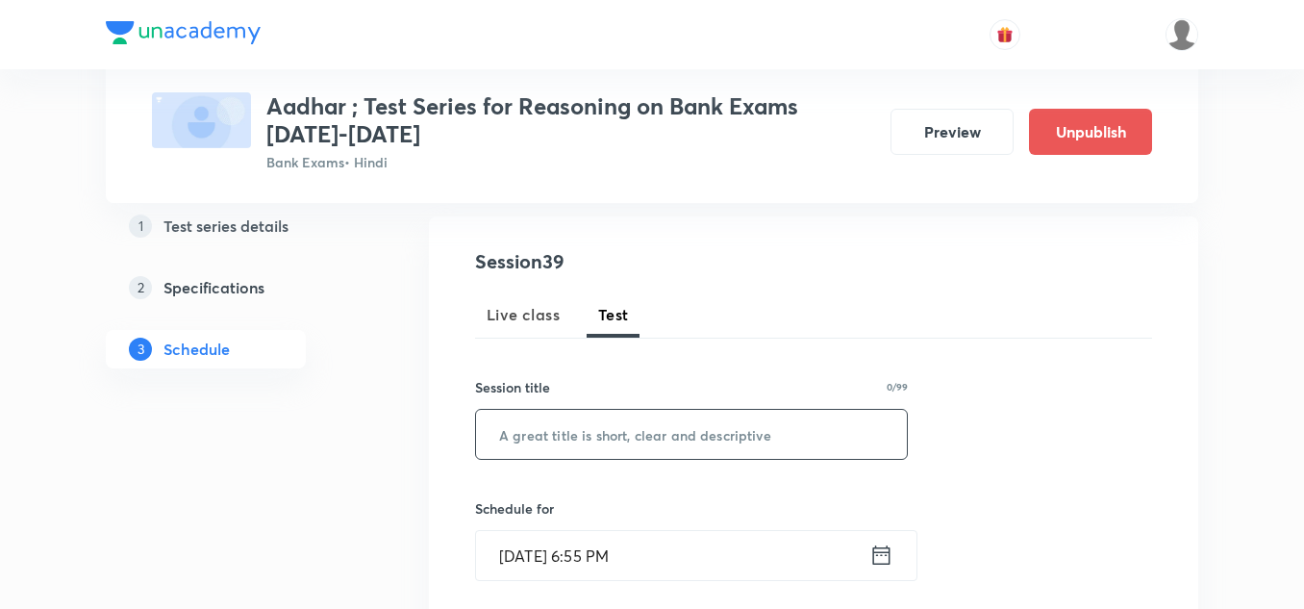
click at [573, 426] on input "text" at bounding box center [691, 434] width 431 height 49
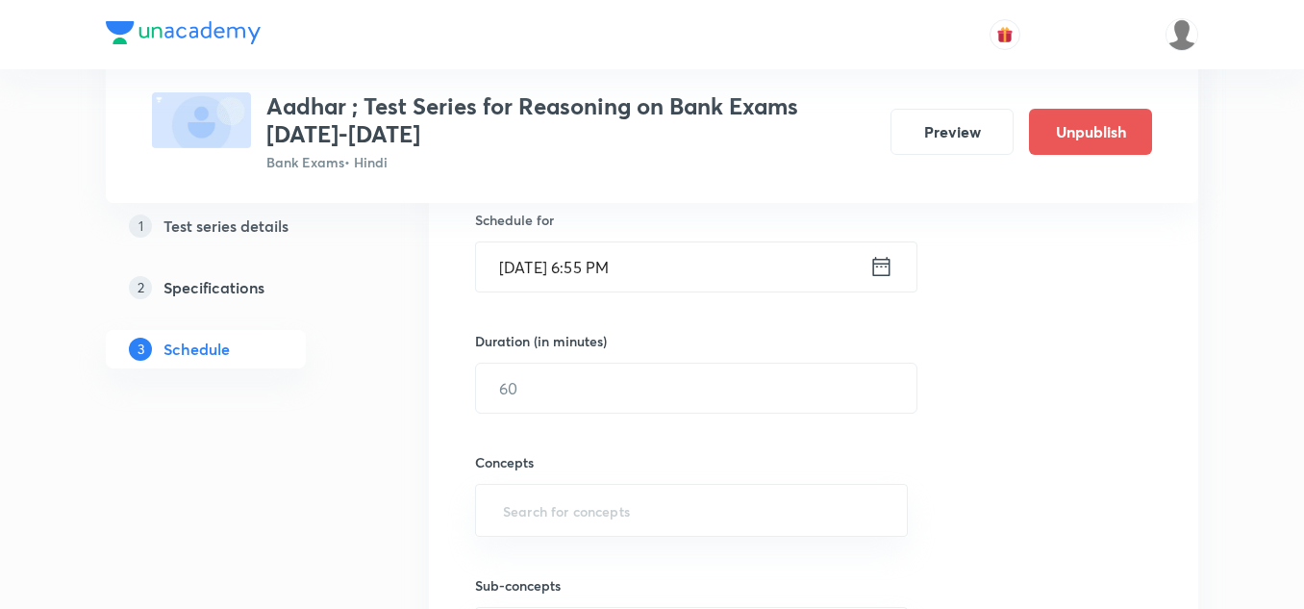
scroll to position [385, 0]
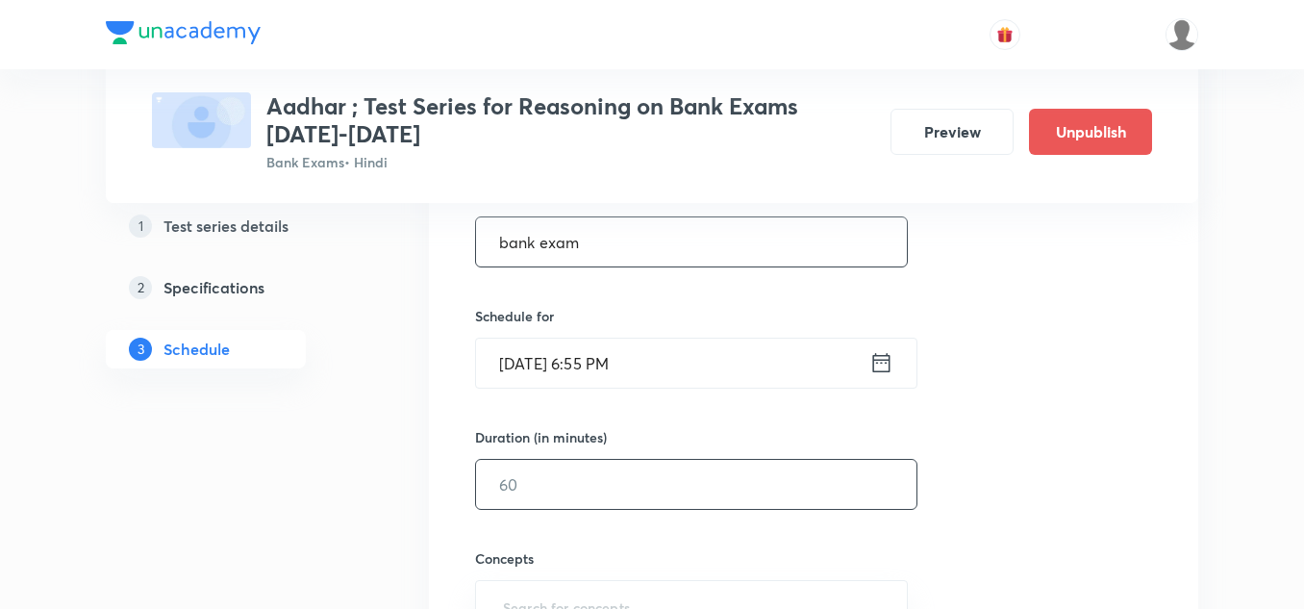
type input "bank exam"
click at [524, 478] on input "text" at bounding box center [696, 484] width 440 height 49
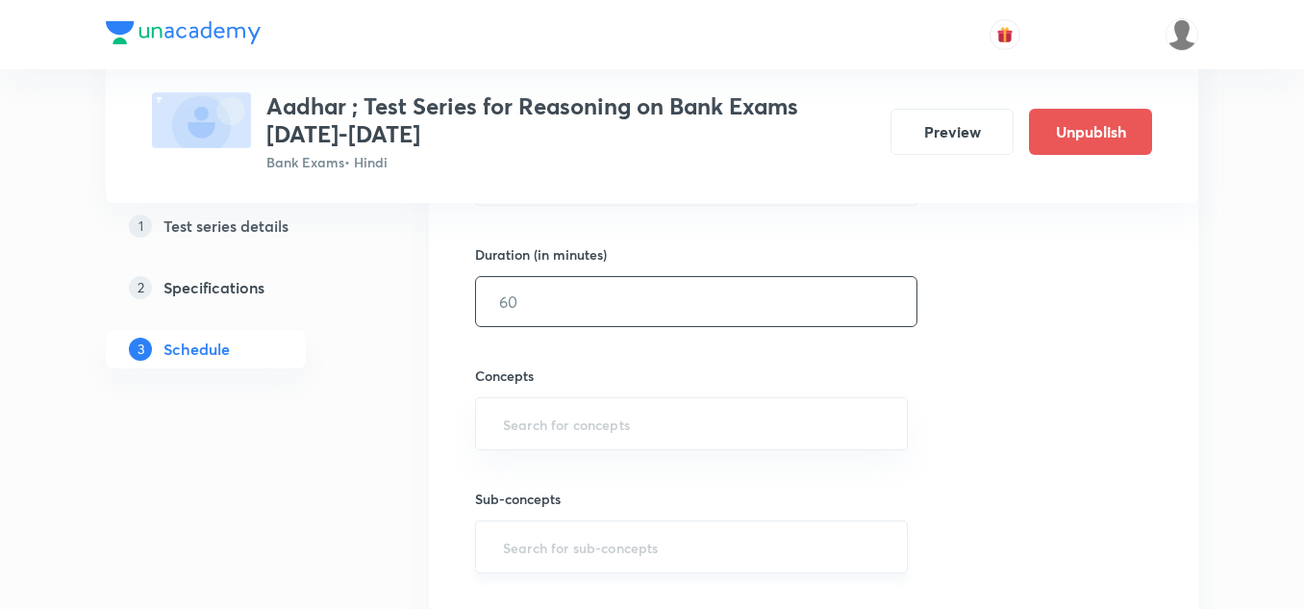
scroll to position [673, 0]
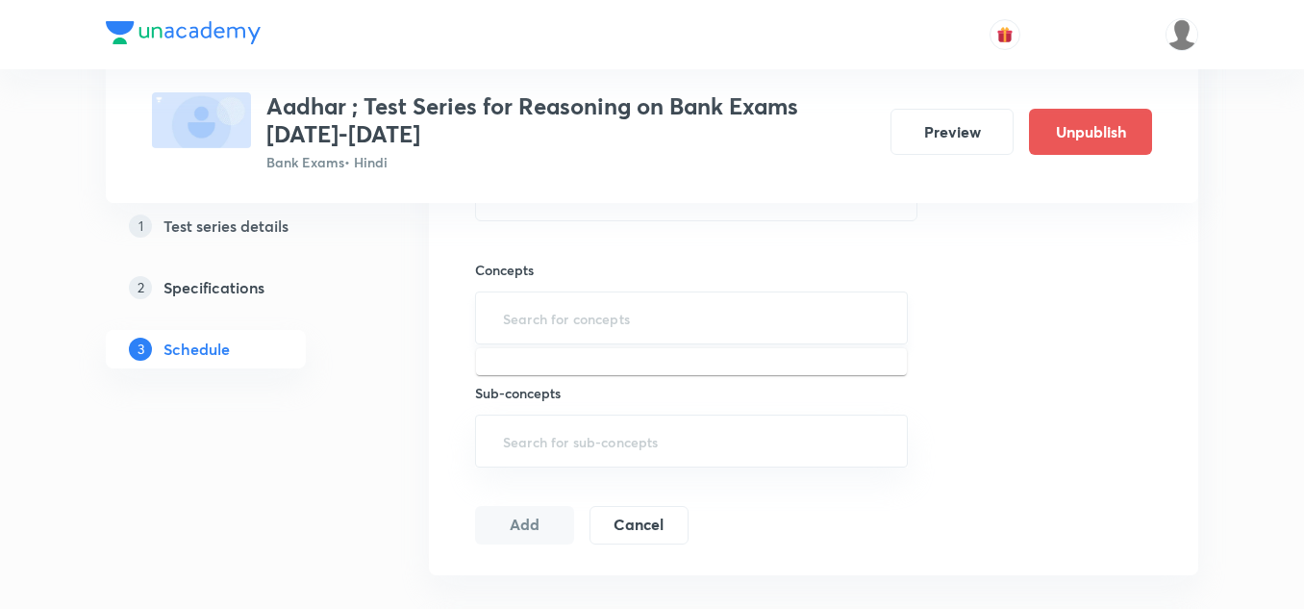
click at [554, 320] on input "text" at bounding box center [691, 318] width 385 height 36
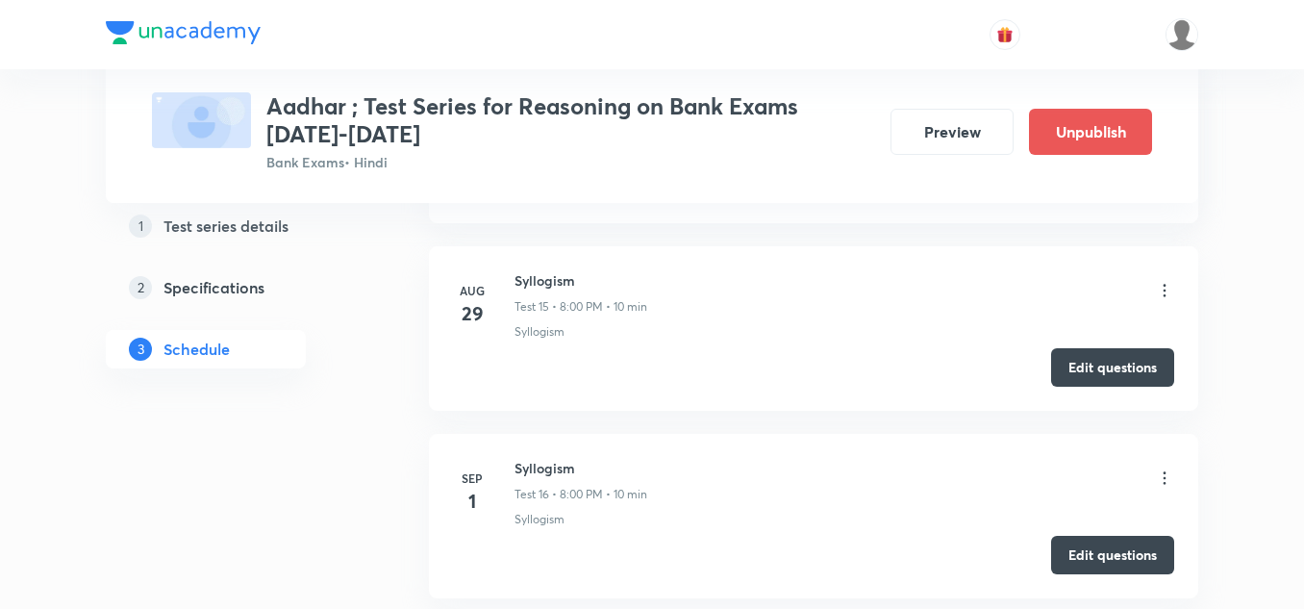
scroll to position [3655, 0]
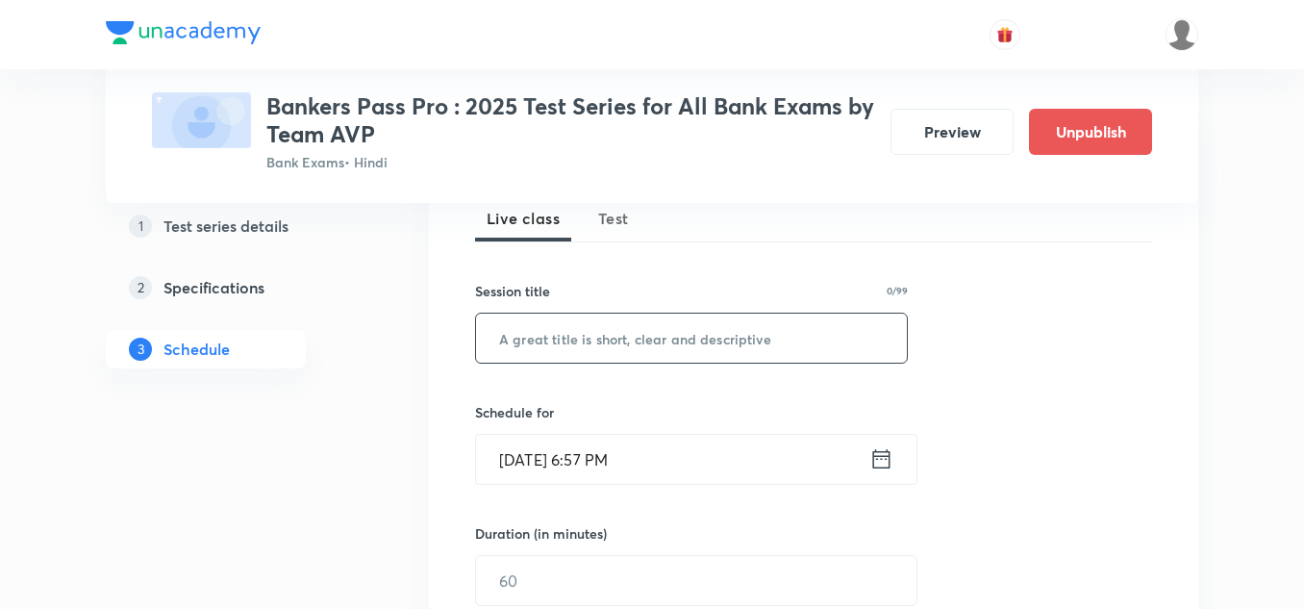
scroll to position [192, 0]
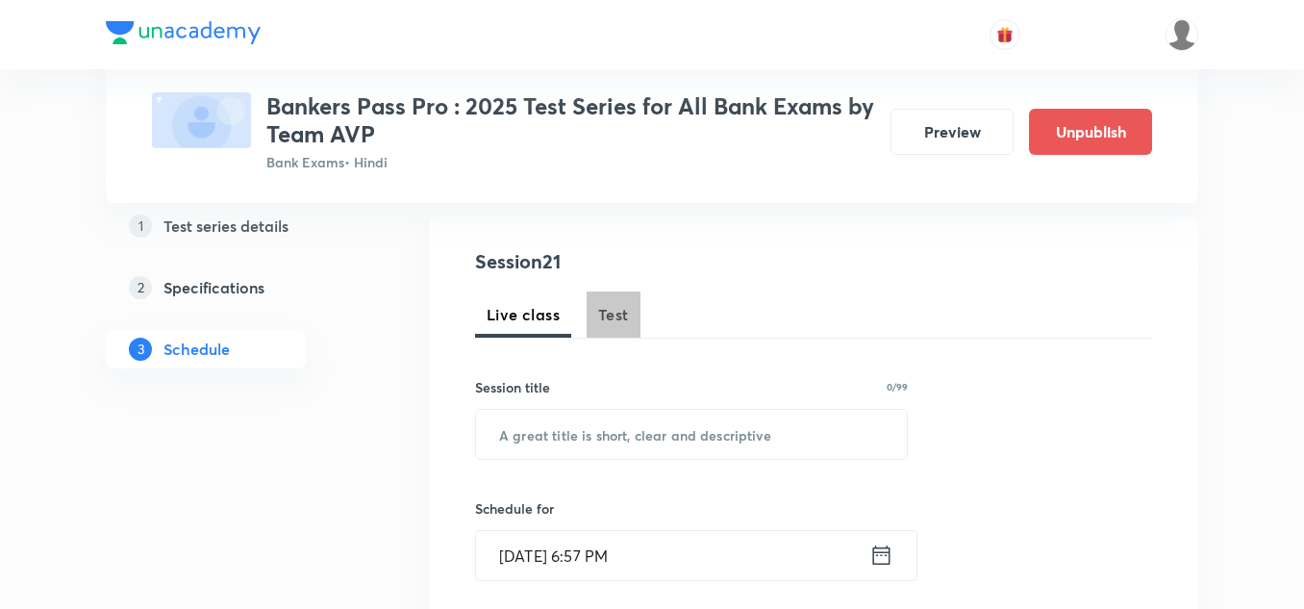
click at [623, 316] on span "Test" at bounding box center [613, 314] width 31 height 23
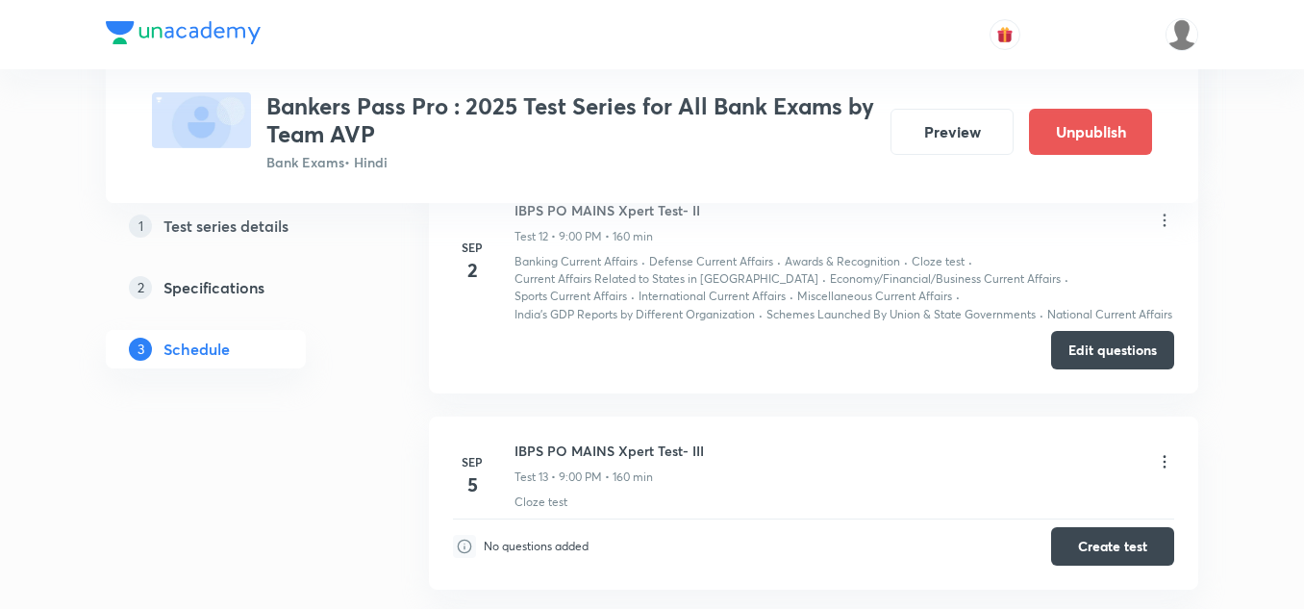
scroll to position [3943, 0]
